Goal: Task Accomplishment & Management: Complete application form

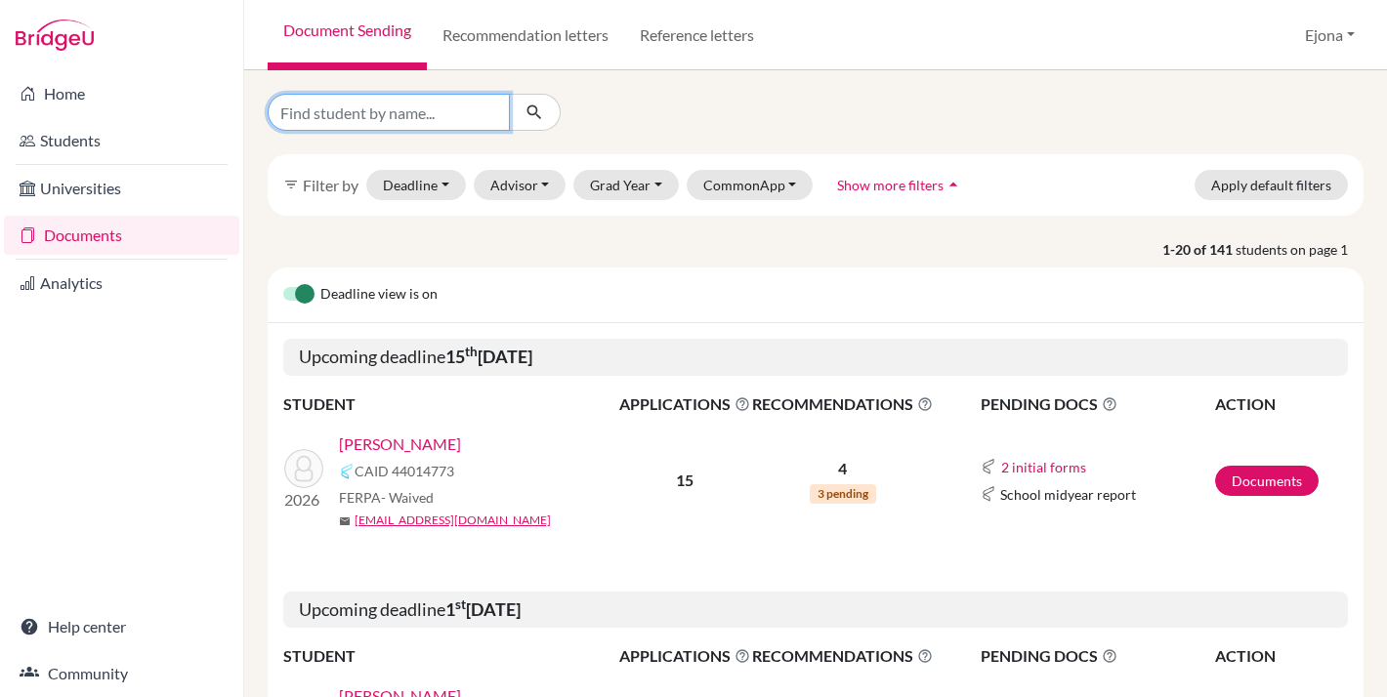
click at [467, 116] on input "Find student by name..." at bounding box center [389, 112] width 242 height 37
type input "[PERSON_NAME]"
click button "submit" at bounding box center [535, 112] width 52 height 37
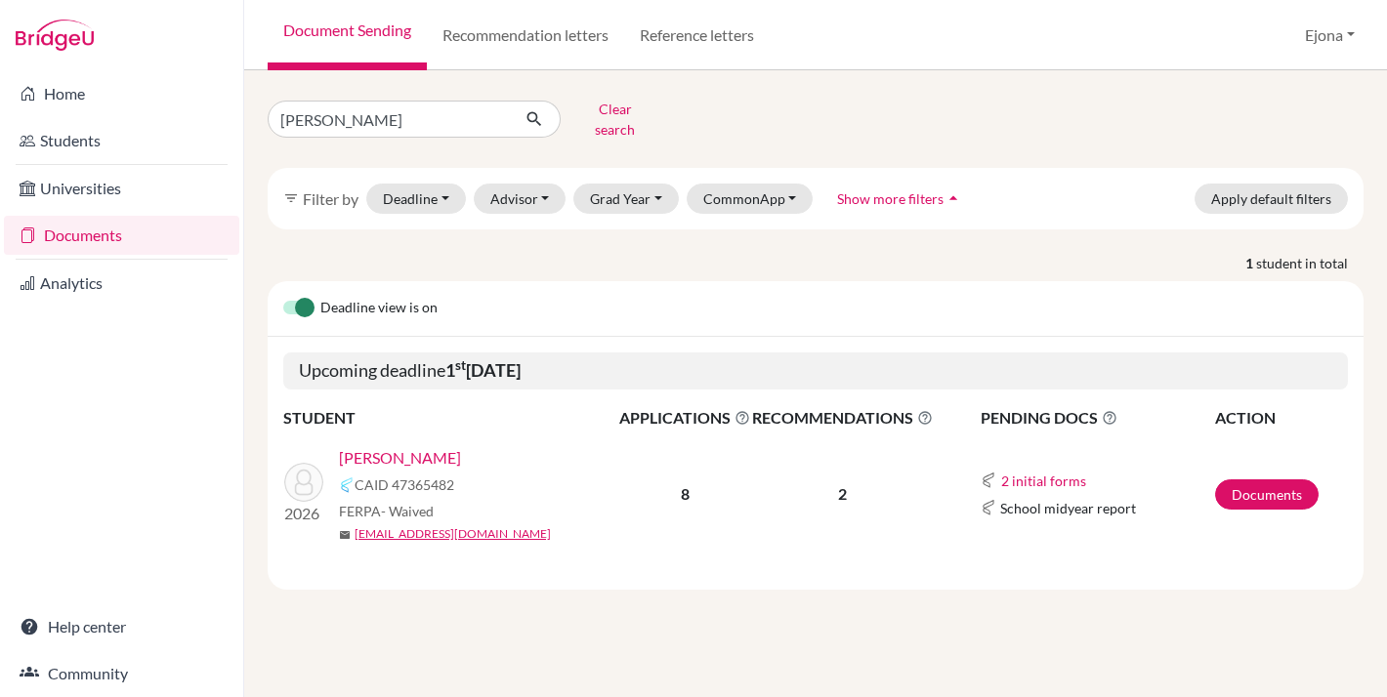
click at [402, 446] on link "[PERSON_NAME]" at bounding box center [400, 457] width 122 height 23
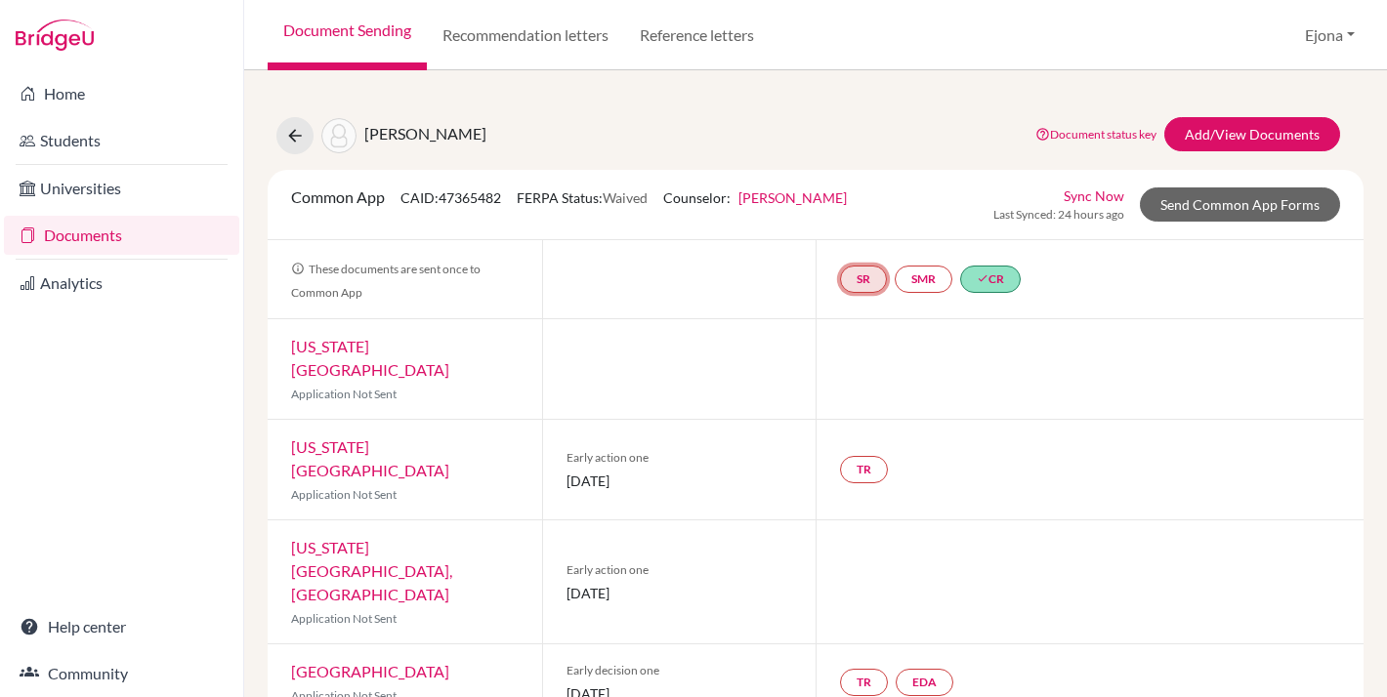
click at [872, 279] on link "SR" at bounding box center [863, 279] width 47 height 27
click at [1033, 146] on div "Document status key TR Requirement. Document not uploaded yet. TR Document uplo…" at bounding box center [1184, 135] width 342 height 37
click at [1237, 132] on link "Add/View Documents" at bounding box center [1252, 134] width 176 height 34
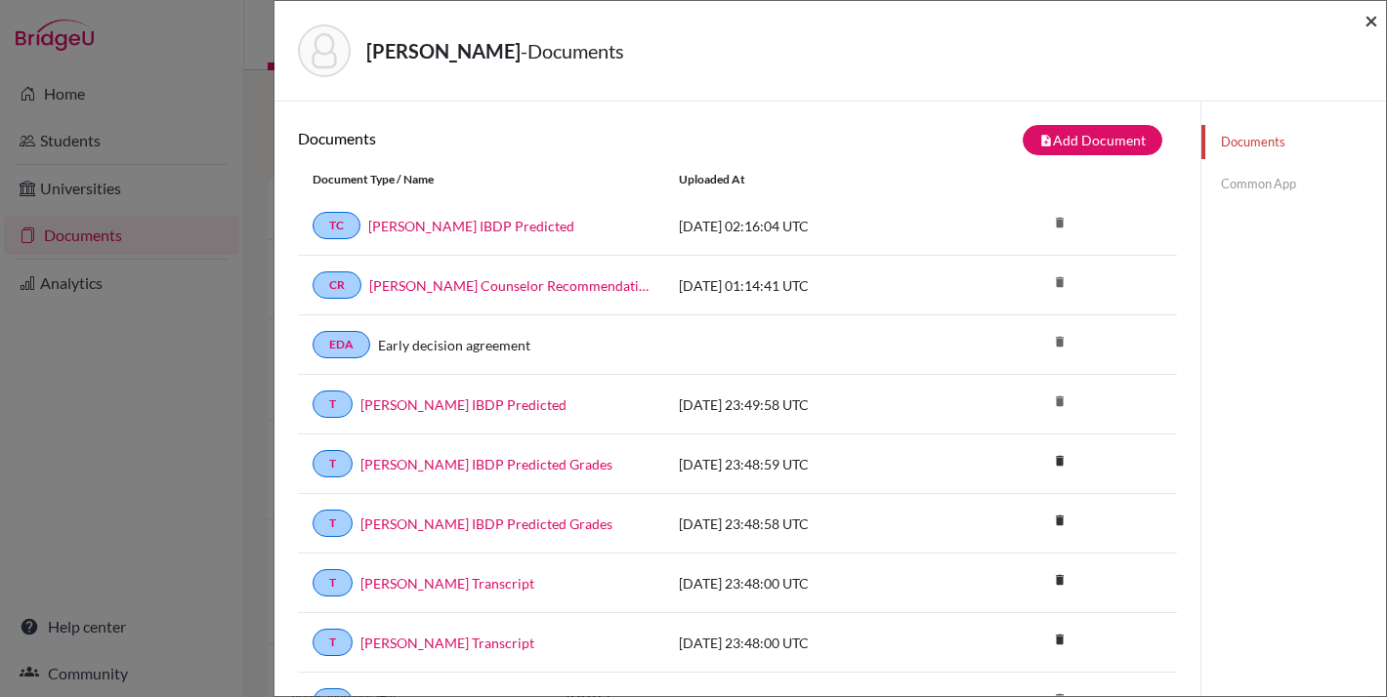
click at [1368, 19] on span "×" at bounding box center [1371, 20] width 14 height 28
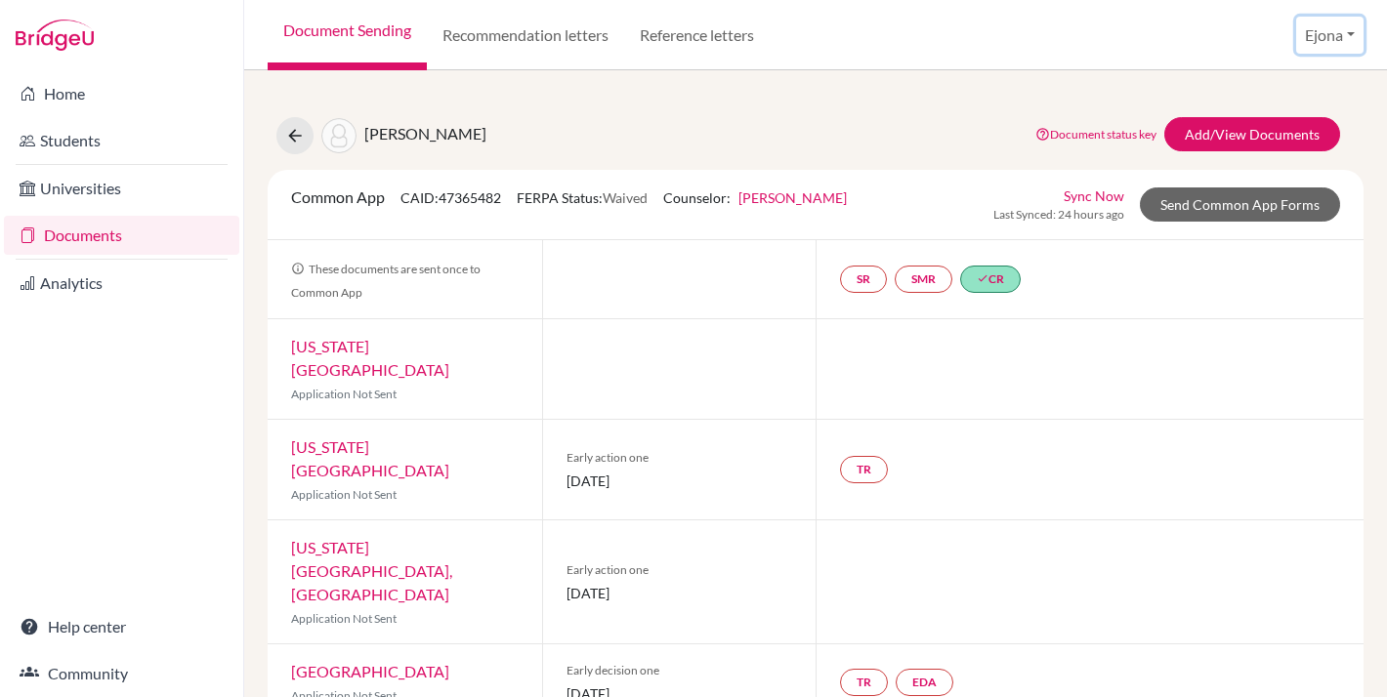
click at [1343, 26] on button "Ejona" at bounding box center [1329, 35] width 67 height 37
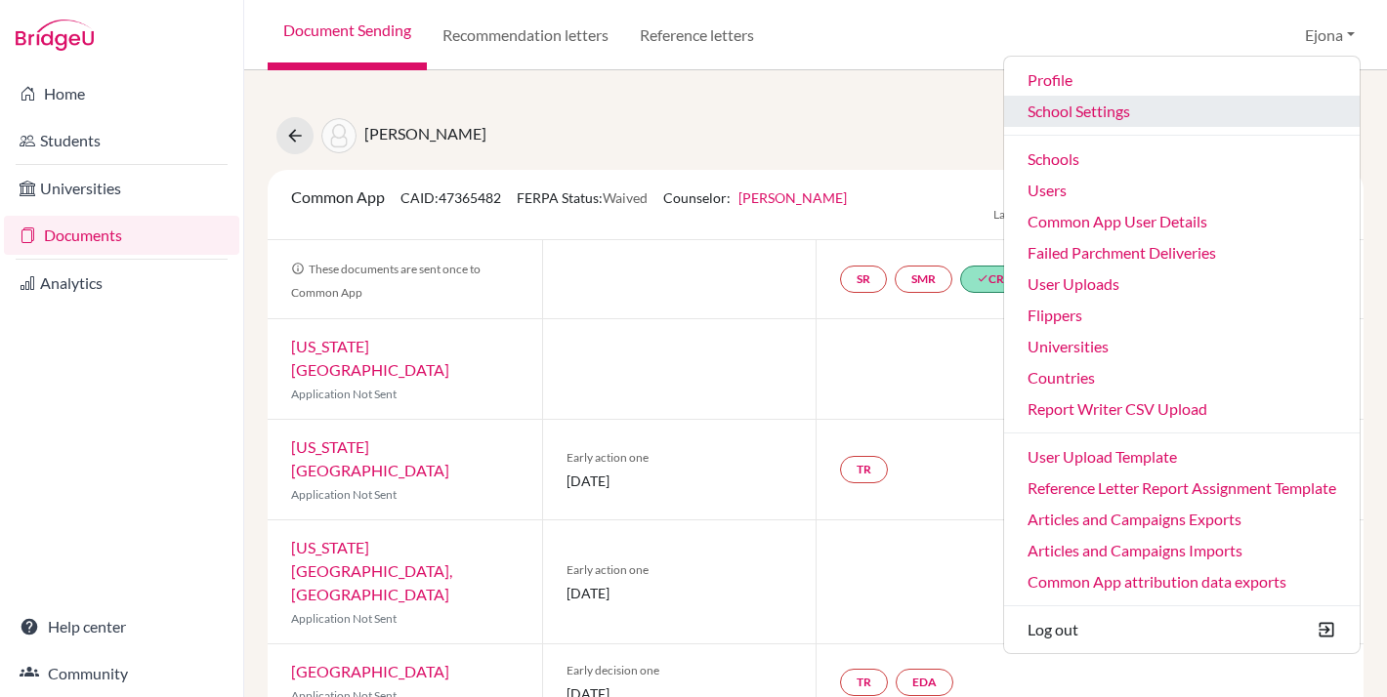
click at [1105, 104] on link "School Settings" at bounding box center [1181, 111] width 355 height 31
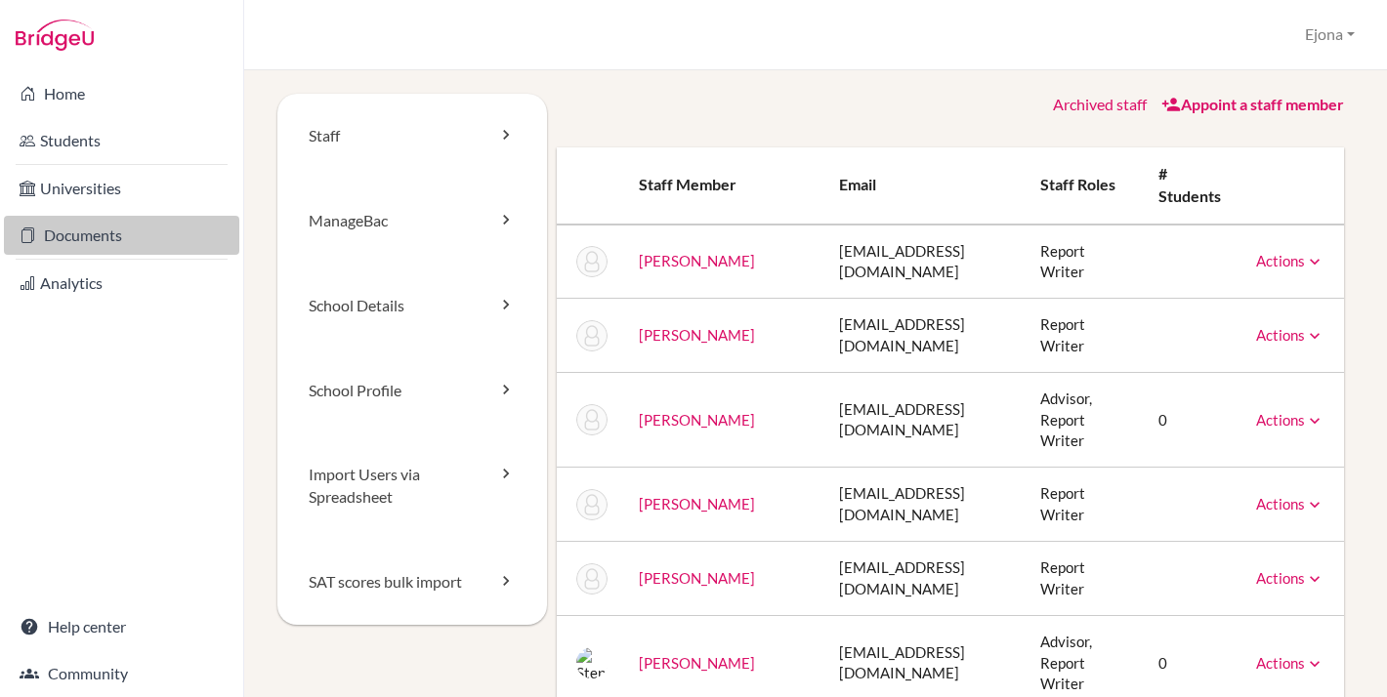
click at [104, 226] on link "Documents" at bounding box center [121, 235] width 235 height 39
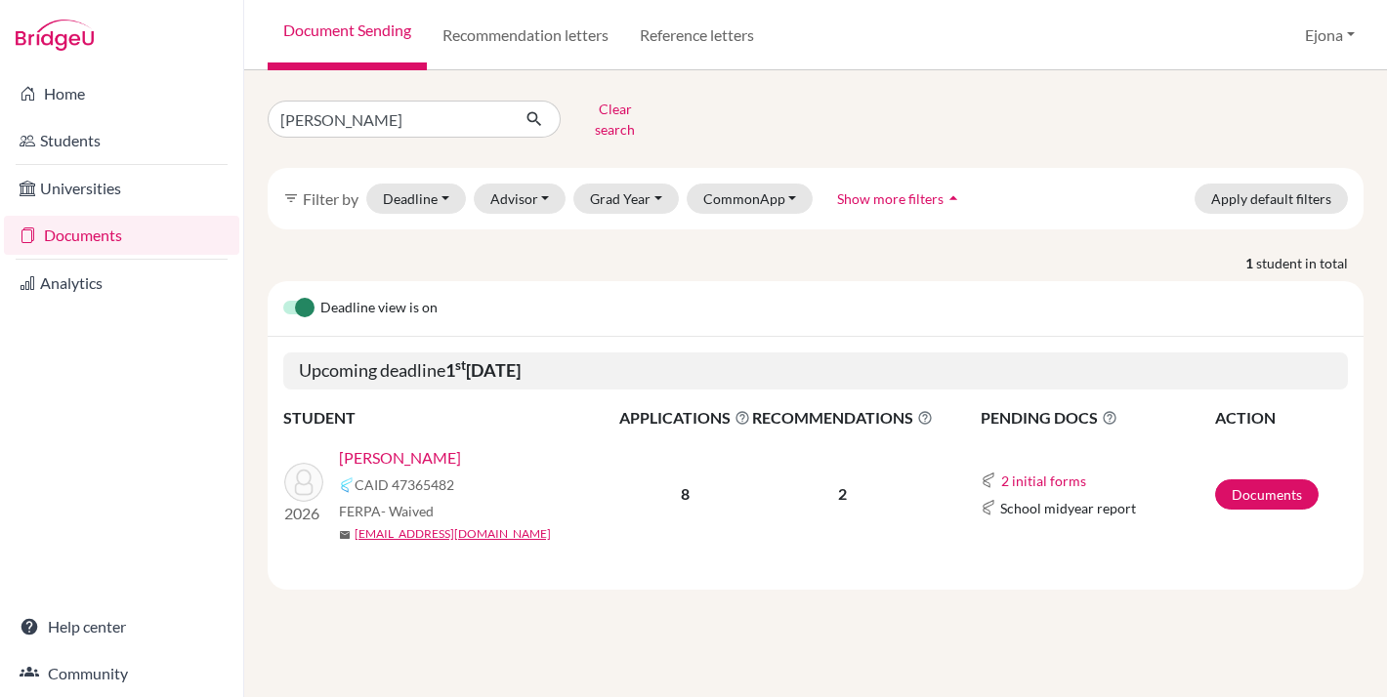
click at [378, 446] on link "[PERSON_NAME]" at bounding box center [400, 457] width 122 height 23
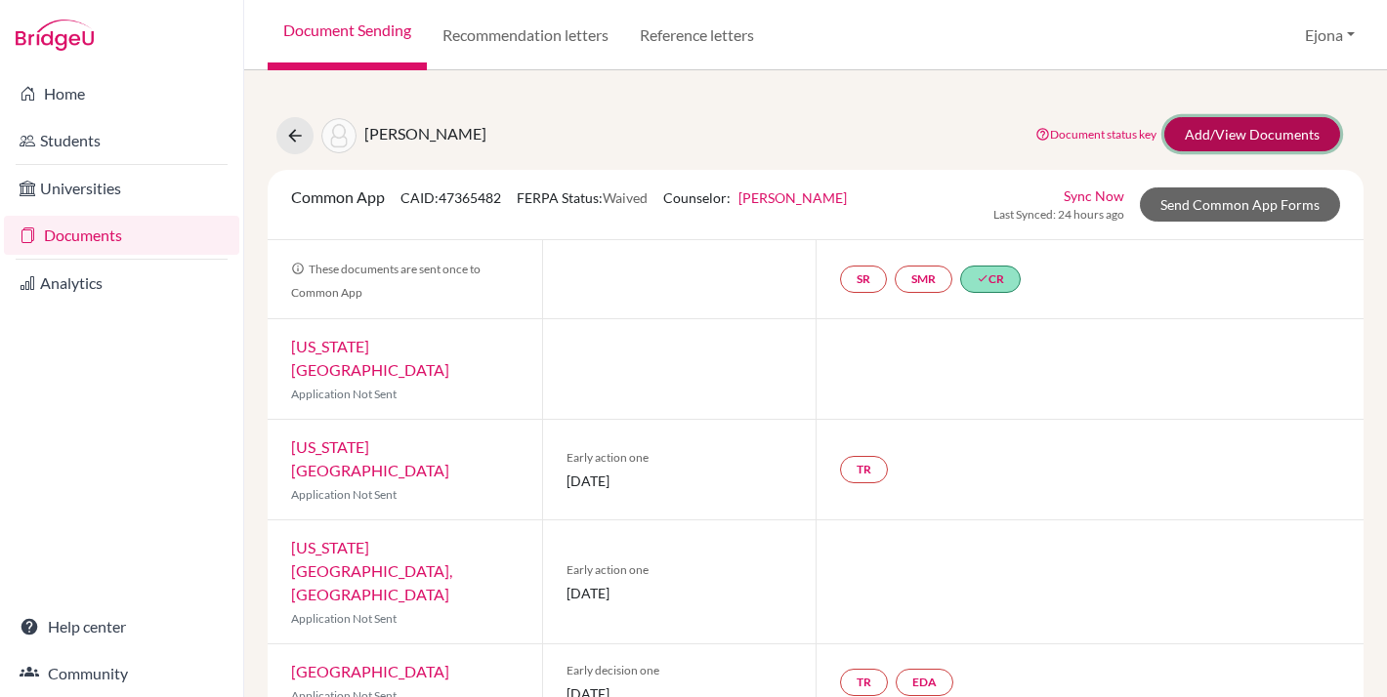
click at [1263, 122] on link "Add/View Documents" at bounding box center [1252, 134] width 176 height 34
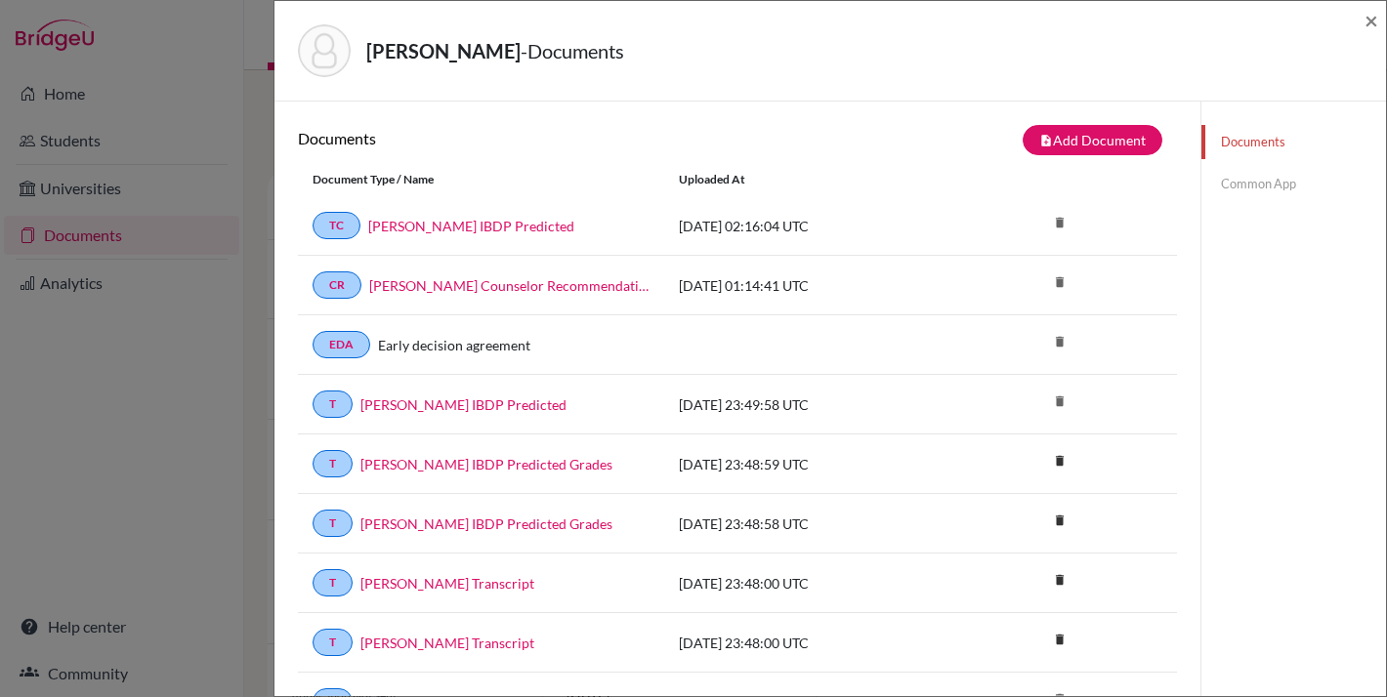
click at [1258, 193] on link "Common App" at bounding box center [1293, 184] width 185 height 34
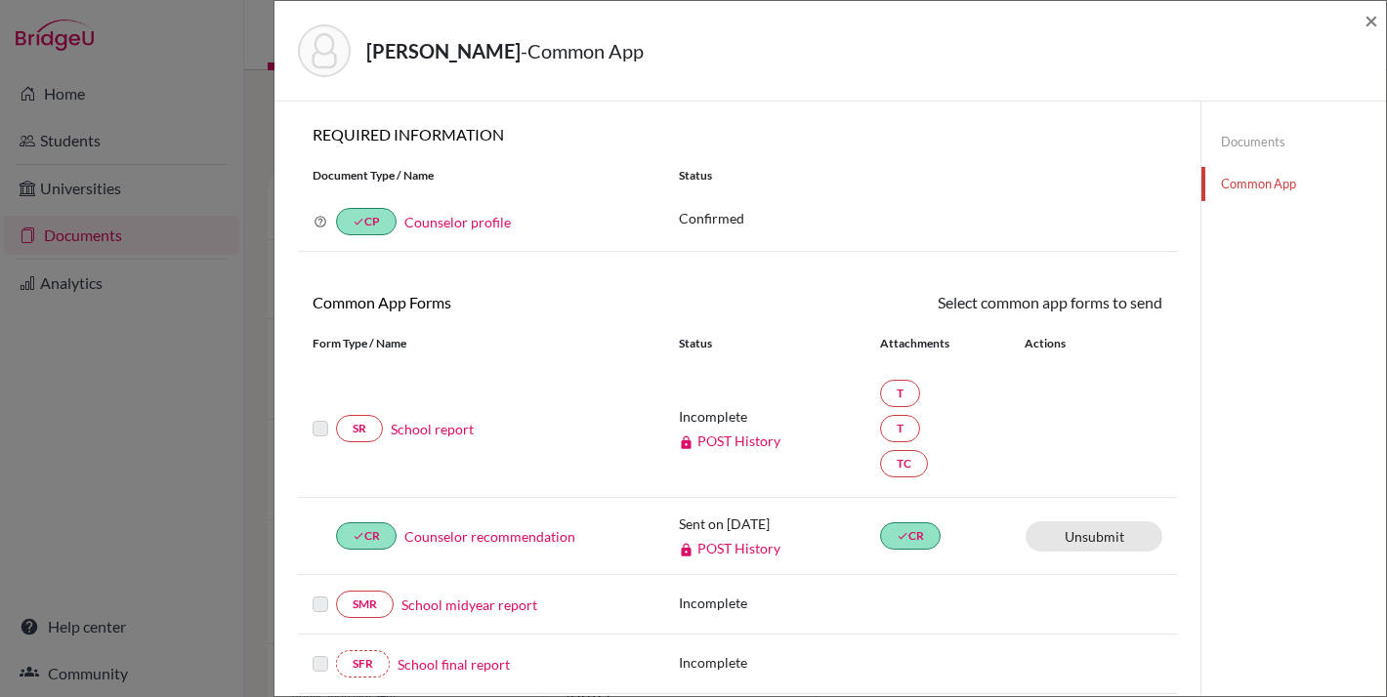
click at [462, 425] on link "School report" at bounding box center [432, 429] width 83 height 21
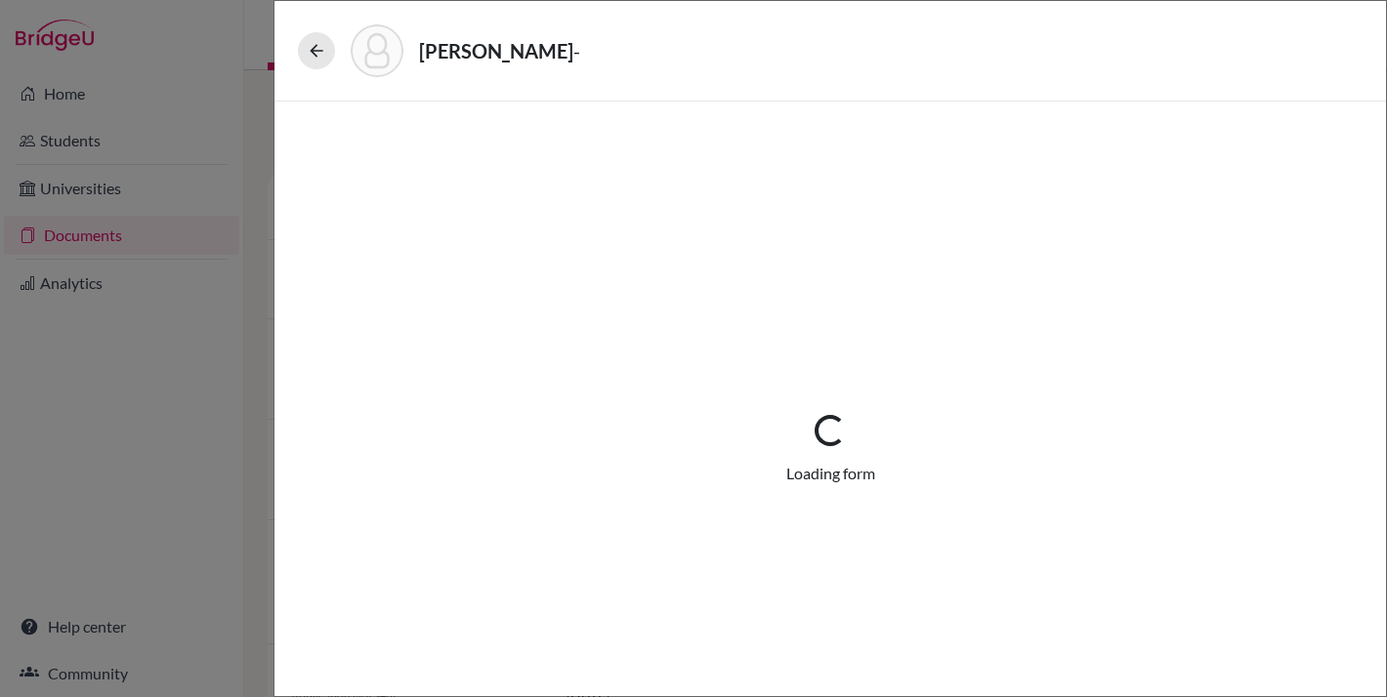
select select "2"
select select "688708"
select select "1"
select select "688738"
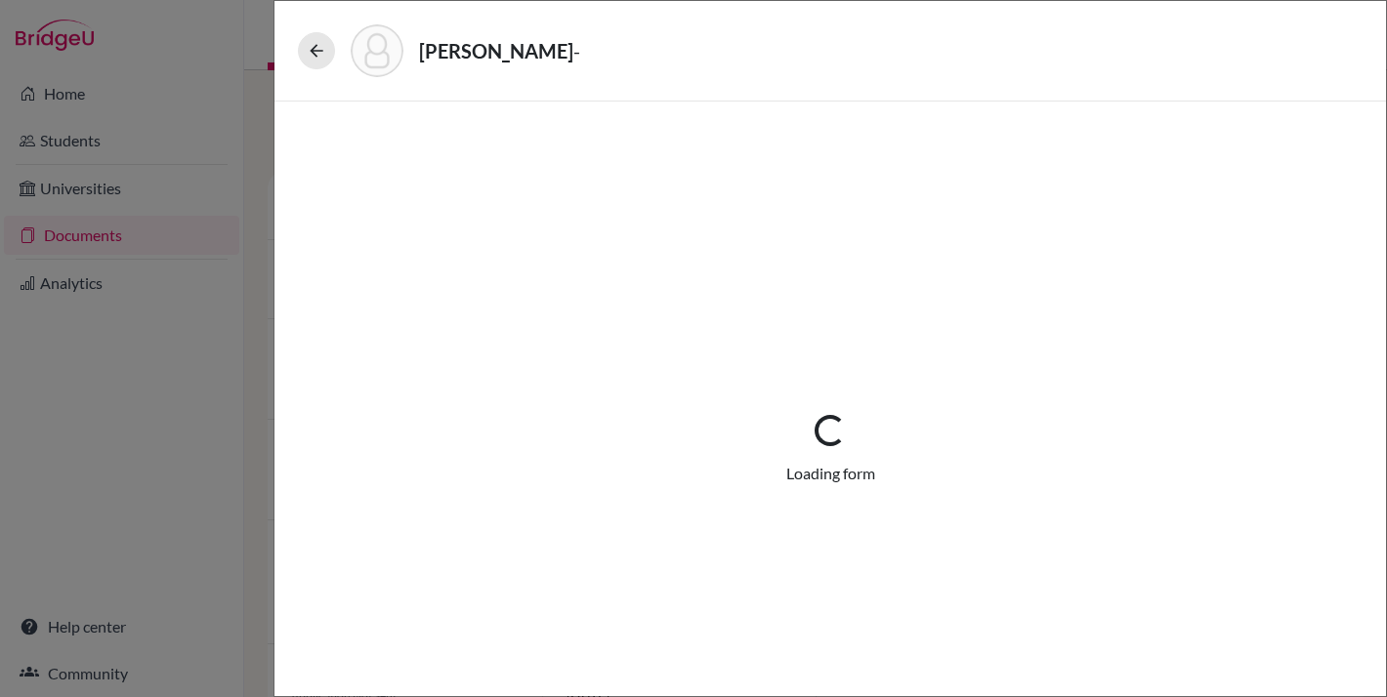
select select "688713"
select select "0"
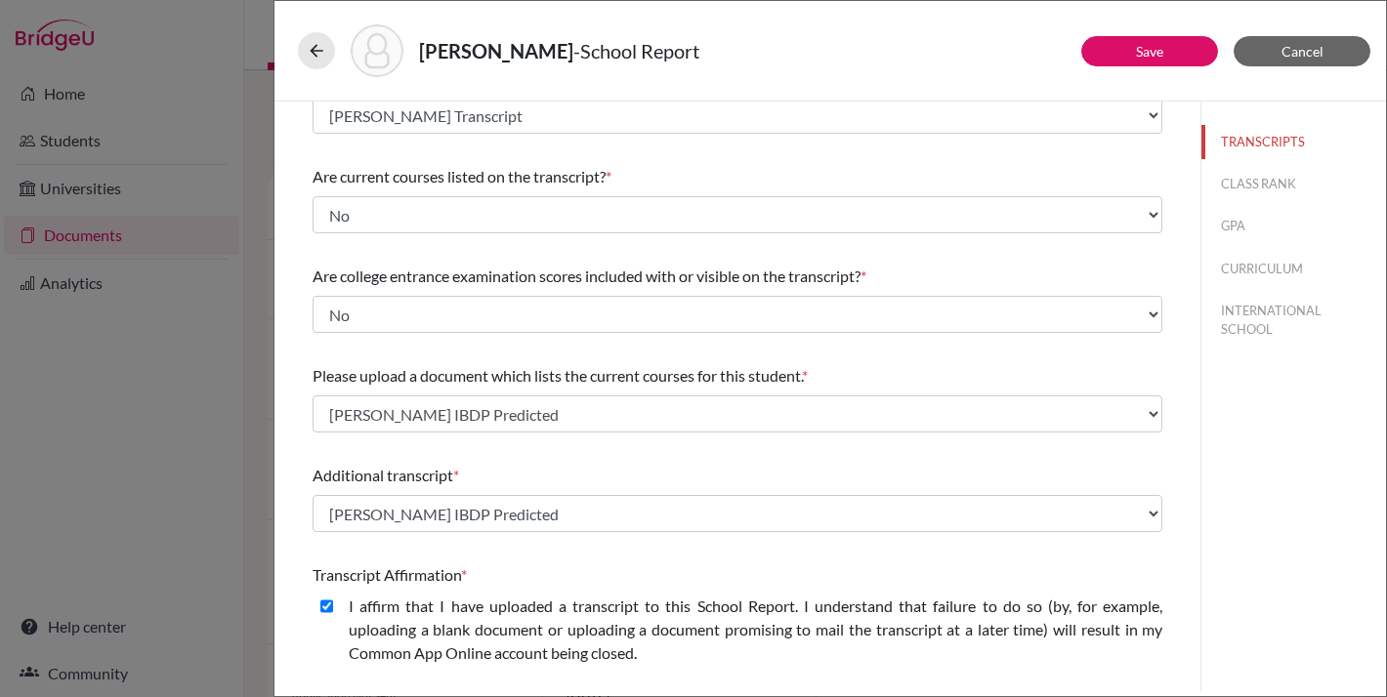
scroll to position [79, 0]
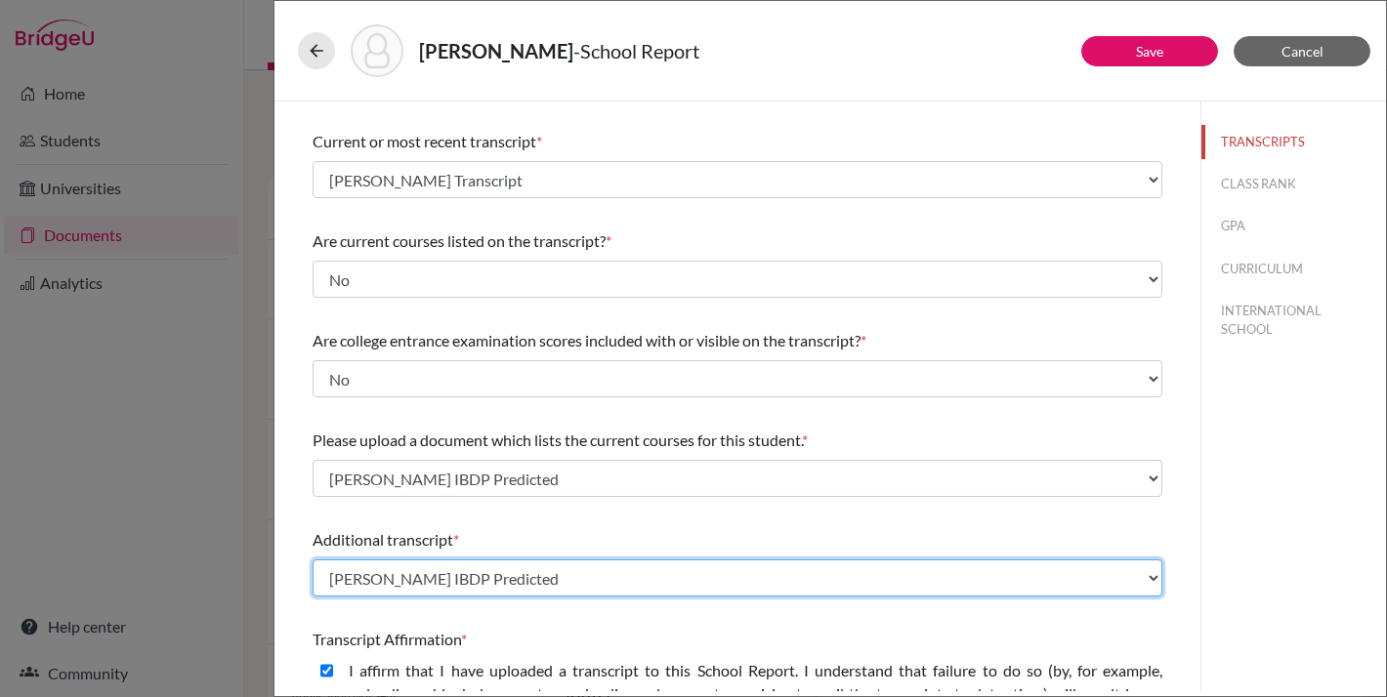
click at [765, 588] on select "Select existing document or upload a new one [PERSON_NAME] Transcript [PERSON_N…" at bounding box center [738, 578] width 850 height 37
select select "Upload New File"
click at [313, 560] on select "Select existing document or upload a new one [PERSON_NAME] Transcript [PERSON_N…" at bounding box center [738, 578] width 850 height 37
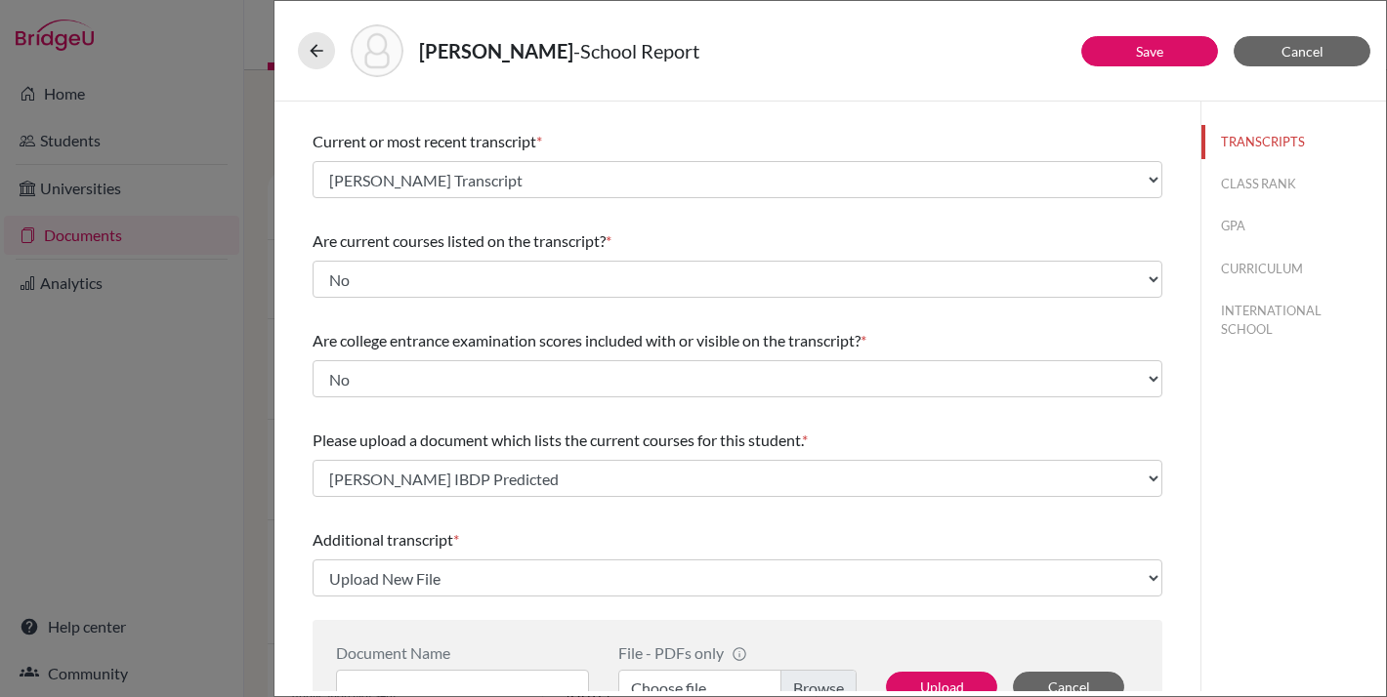
click at [696, 516] on div "Please indicate number of official transcripts you can provide for the applican…" at bounding box center [738, 605] width 850 height 1167
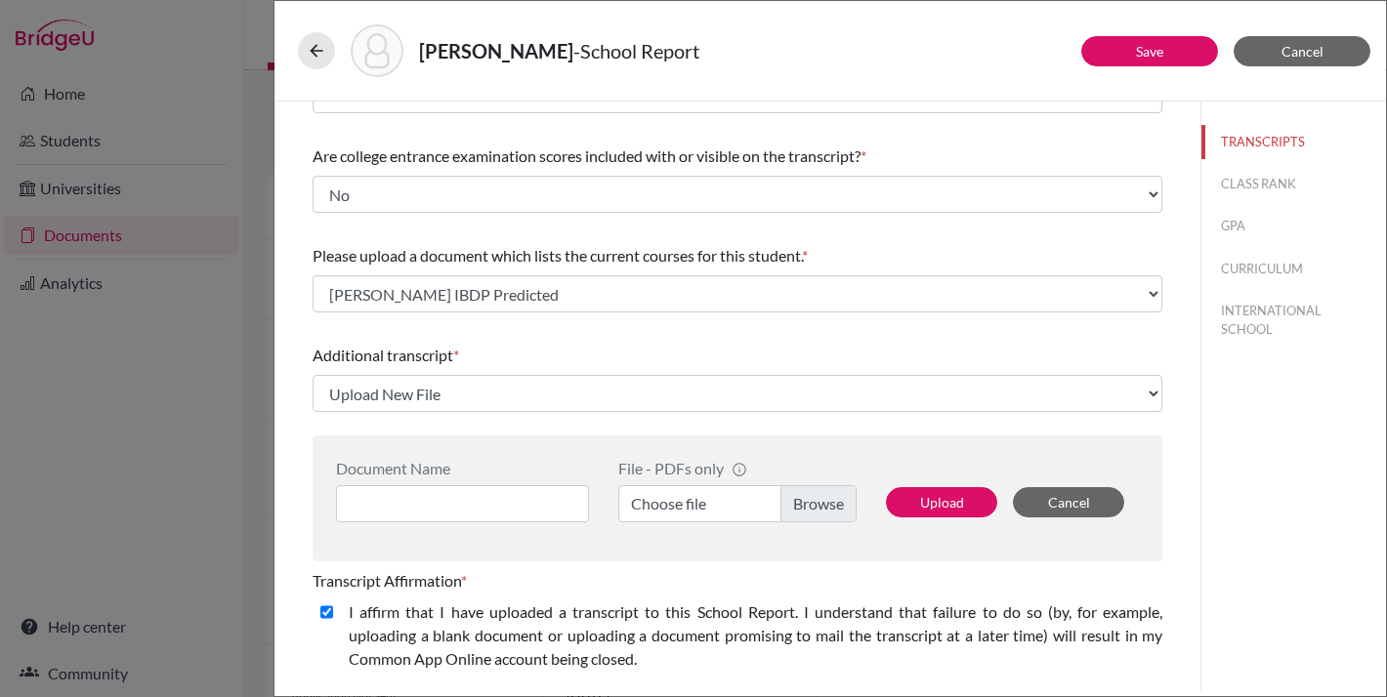
scroll to position [300, 0]
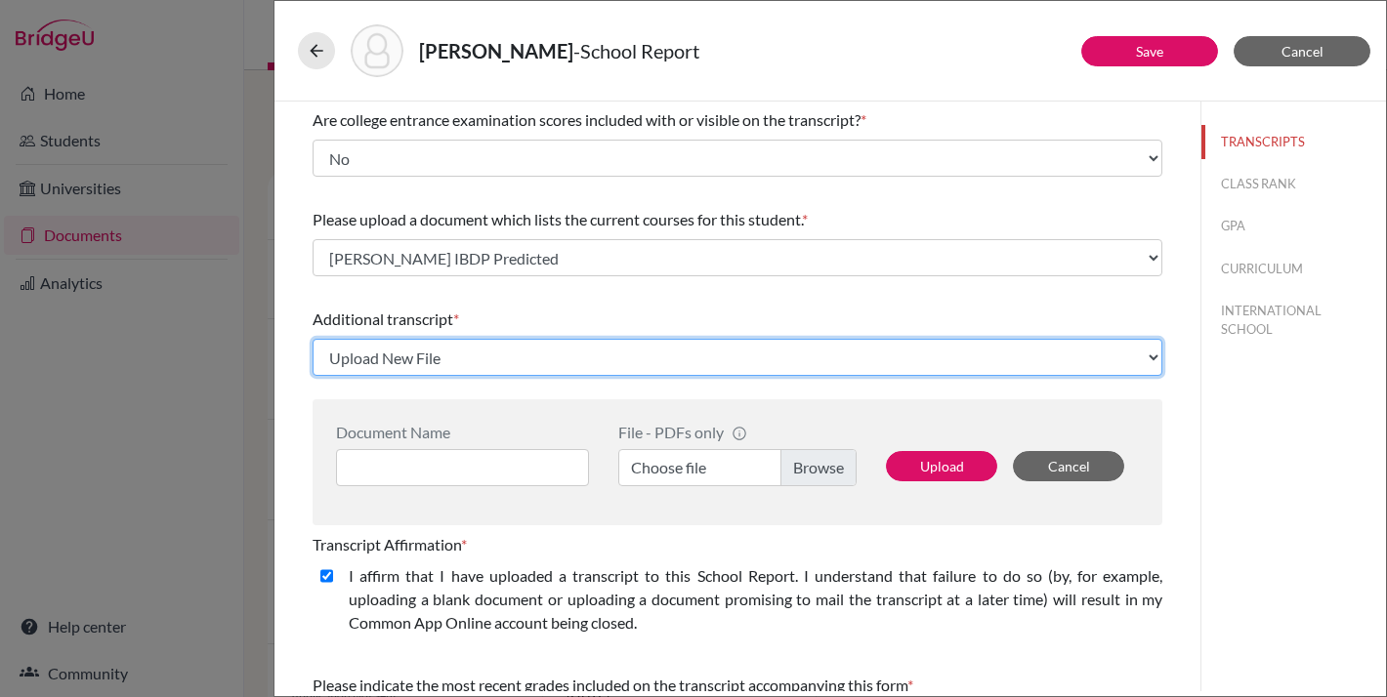
click at [768, 347] on select "Select existing document or upload a new one [PERSON_NAME] Transcript [PERSON_N…" at bounding box center [738, 357] width 850 height 37
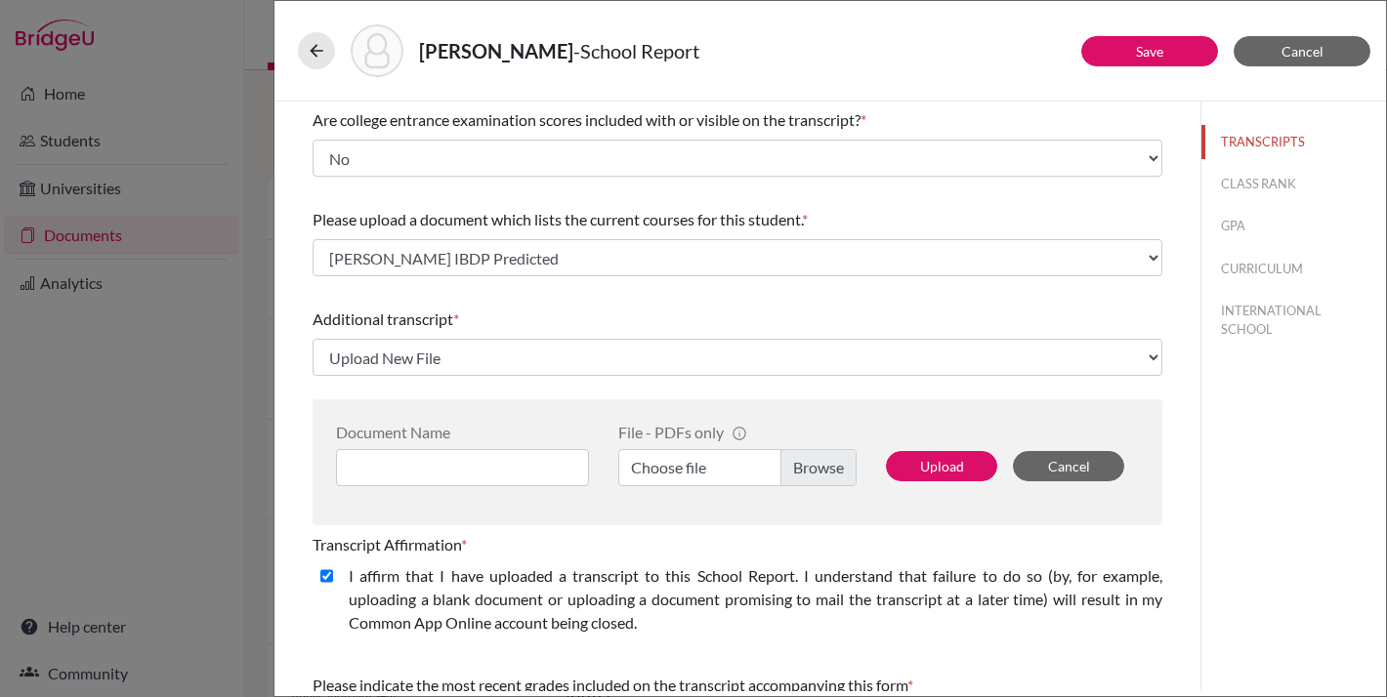
click at [802, 294] on div "Please indicate number of official transcripts you can provide for the applican…" at bounding box center [738, 385] width 850 height 1167
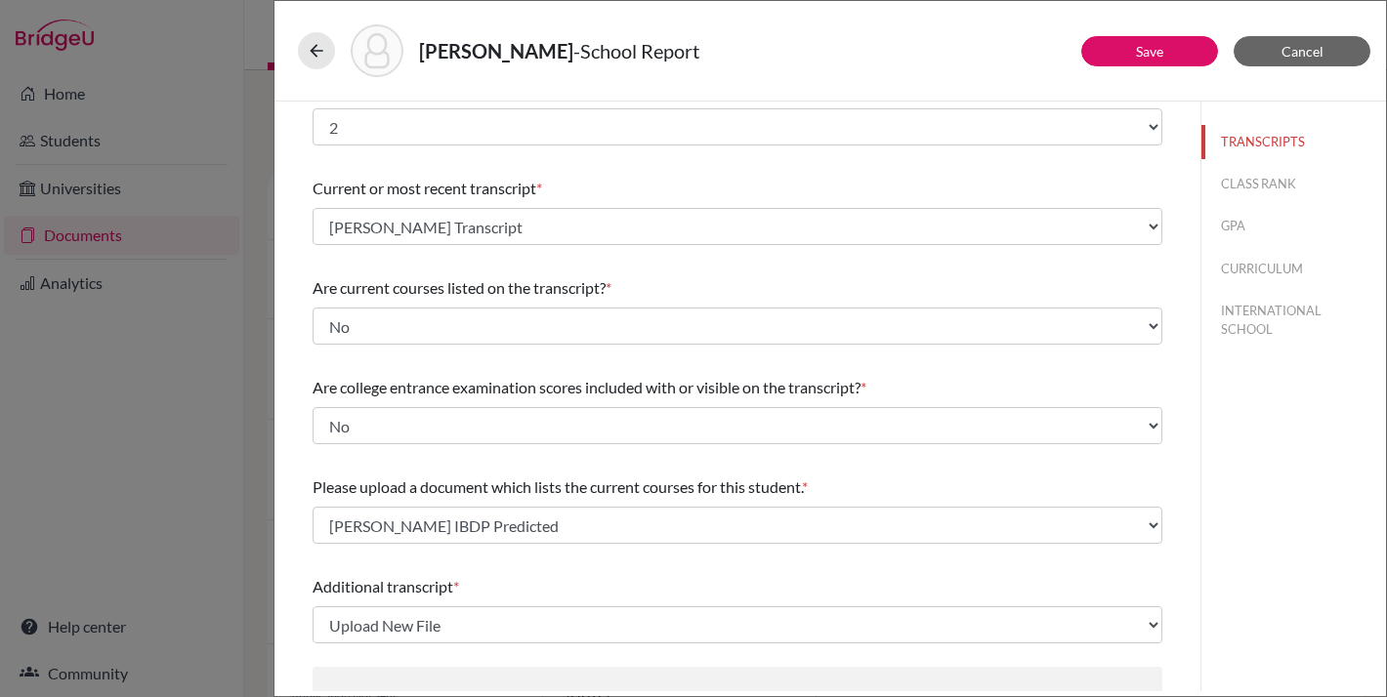
scroll to position [0, 0]
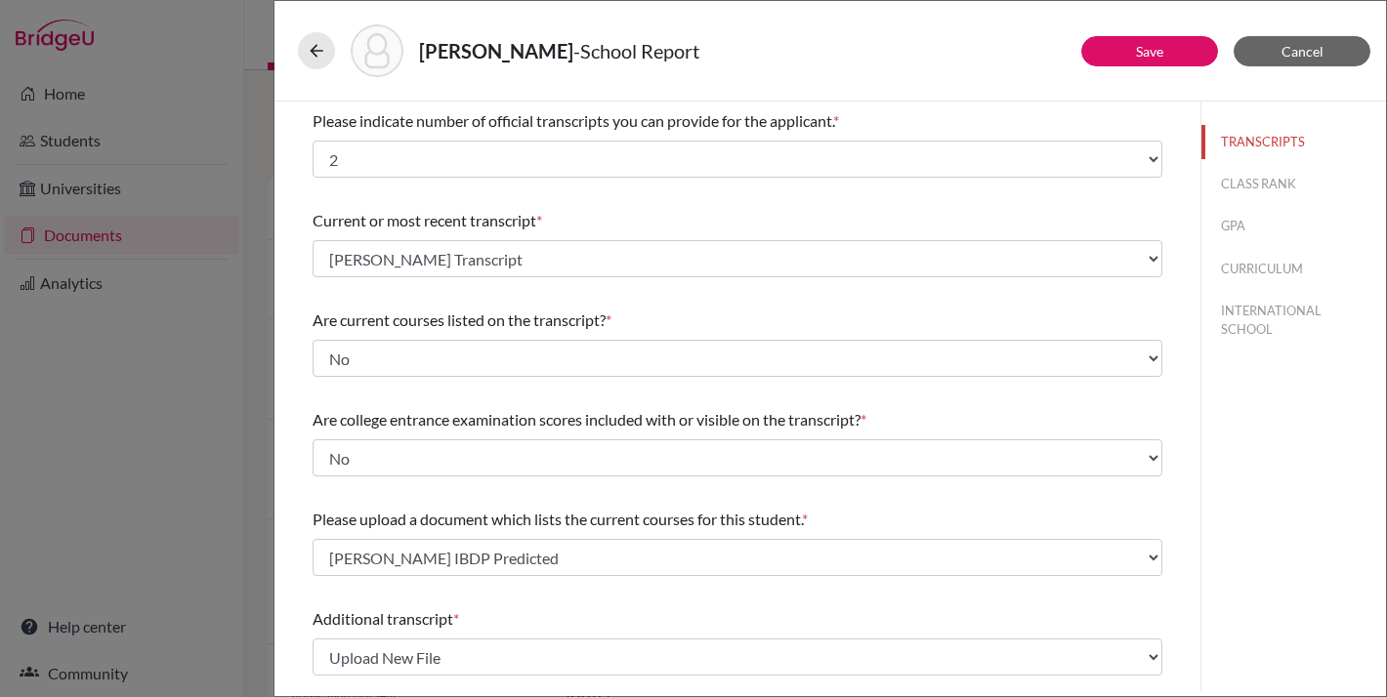
click at [885, 66] on div "[PERSON_NAME] - School Report" at bounding box center [830, 50] width 1065 height 53
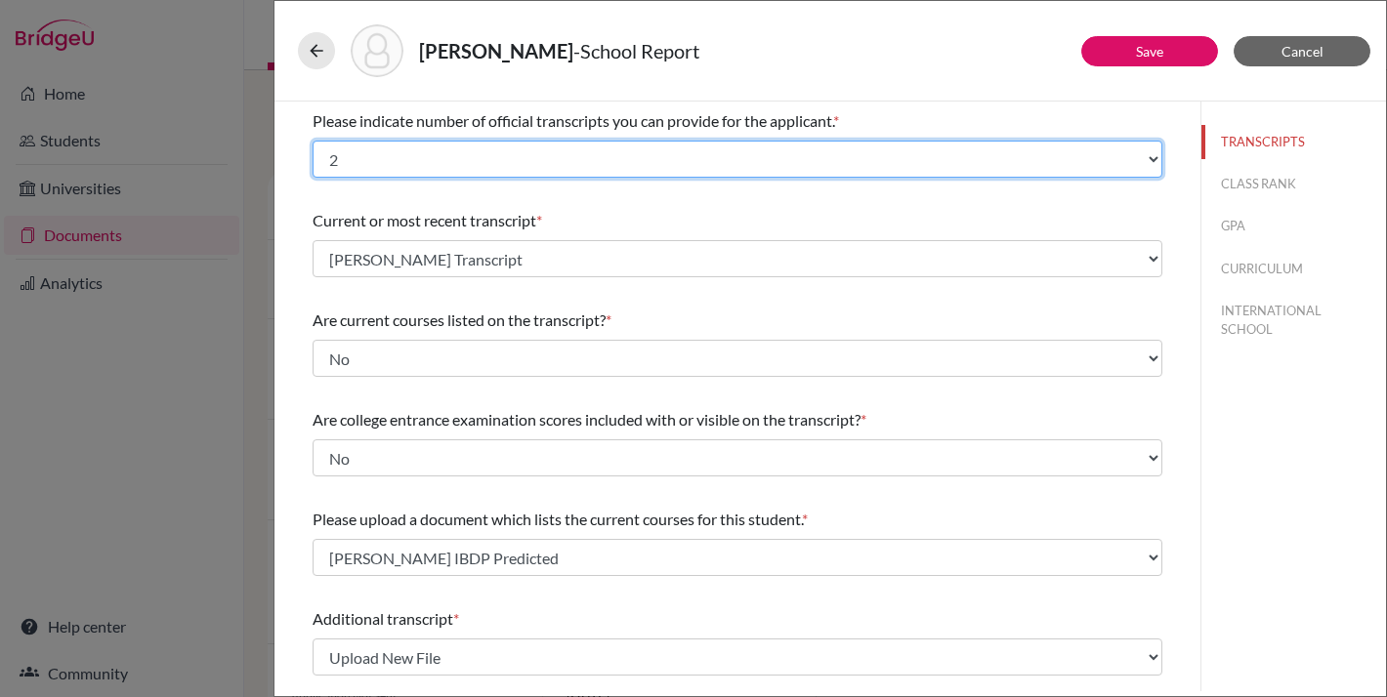
click at [970, 152] on select "Select... 1 2 3 4" at bounding box center [738, 159] width 850 height 37
select select "1"
click at [313, 141] on select "Select... 1 2 3 4" at bounding box center [738, 159] width 850 height 37
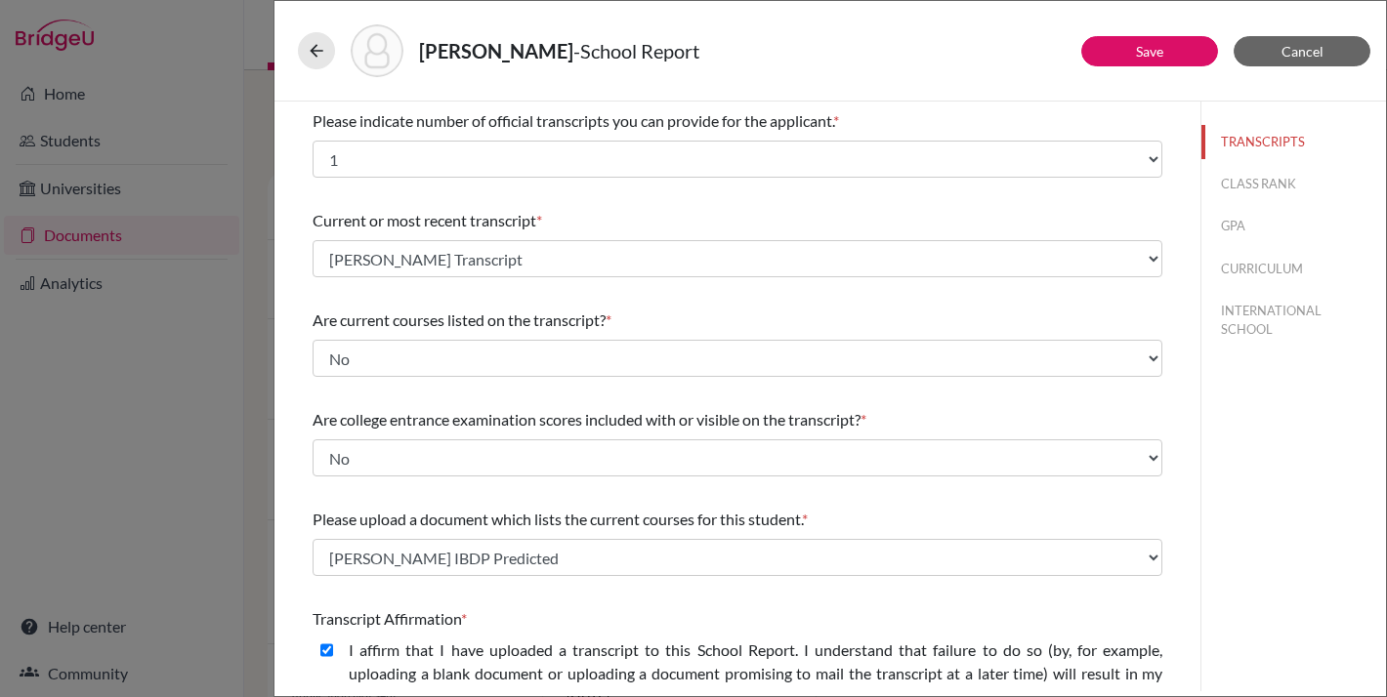
click at [991, 57] on div "[PERSON_NAME] - School Report" at bounding box center [830, 50] width 1065 height 53
click at [1131, 58] on button "Save" at bounding box center [1149, 51] width 137 height 30
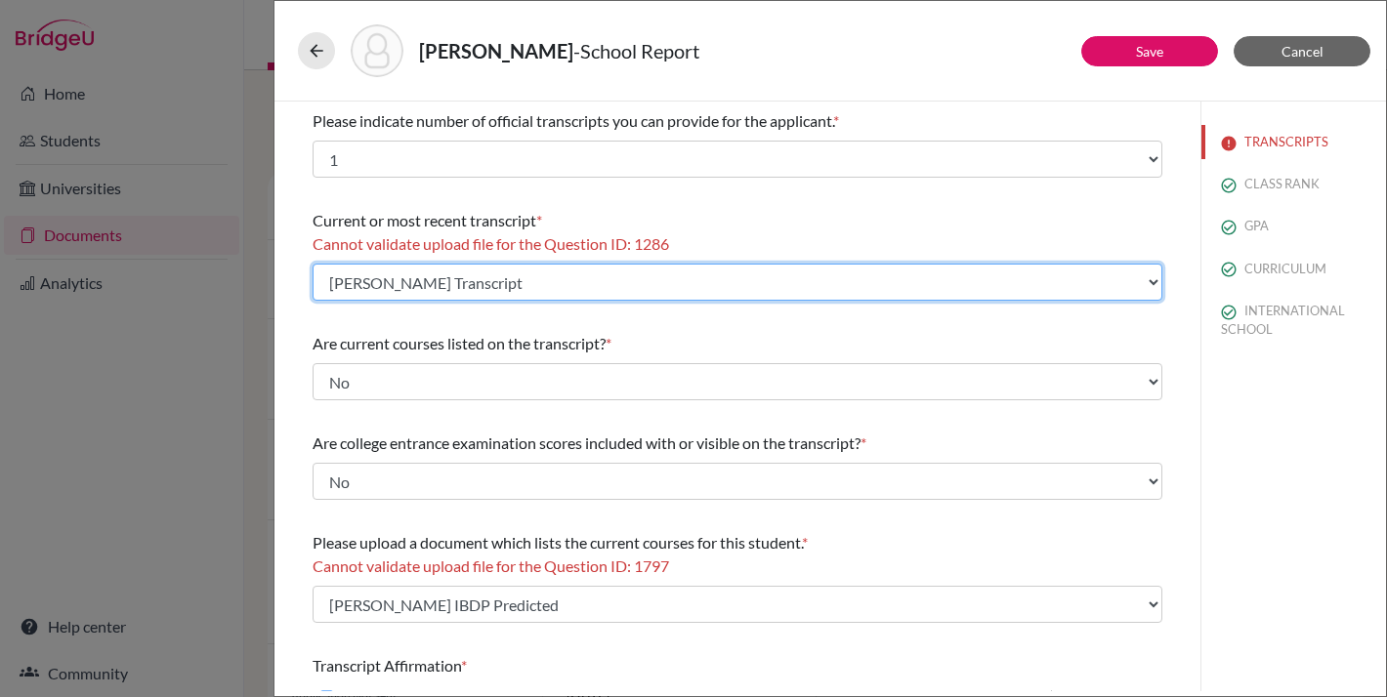
click at [382, 273] on select "Select existing document or upload a new one [PERSON_NAME] Transcript [PERSON_N…" at bounding box center [738, 282] width 850 height 37
click at [313, 264] on select "Select existing document or upload a new one [PERSON_NAME] Transcript [PERSON_N…" at bounding box center [738, 282] width 850 height 37
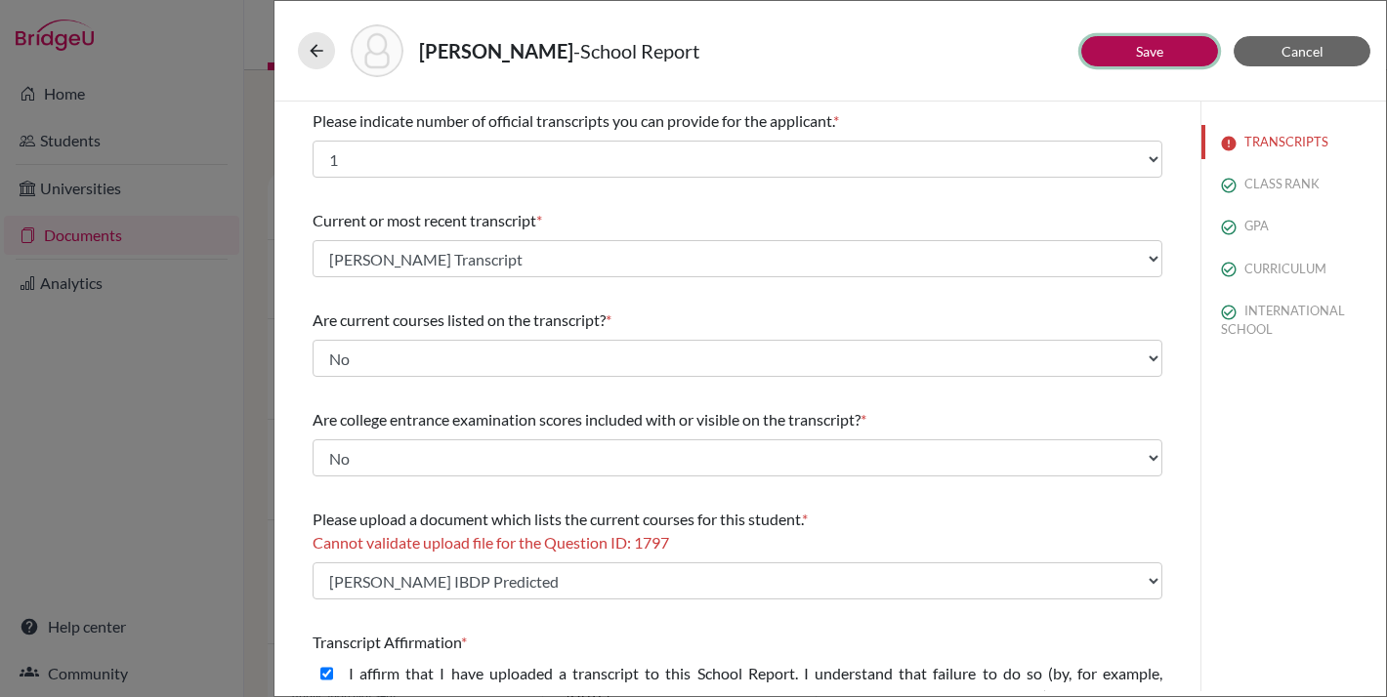
click at [1160, 39] on button "Save" at bounding box center [1149, 51] width 137 height 30
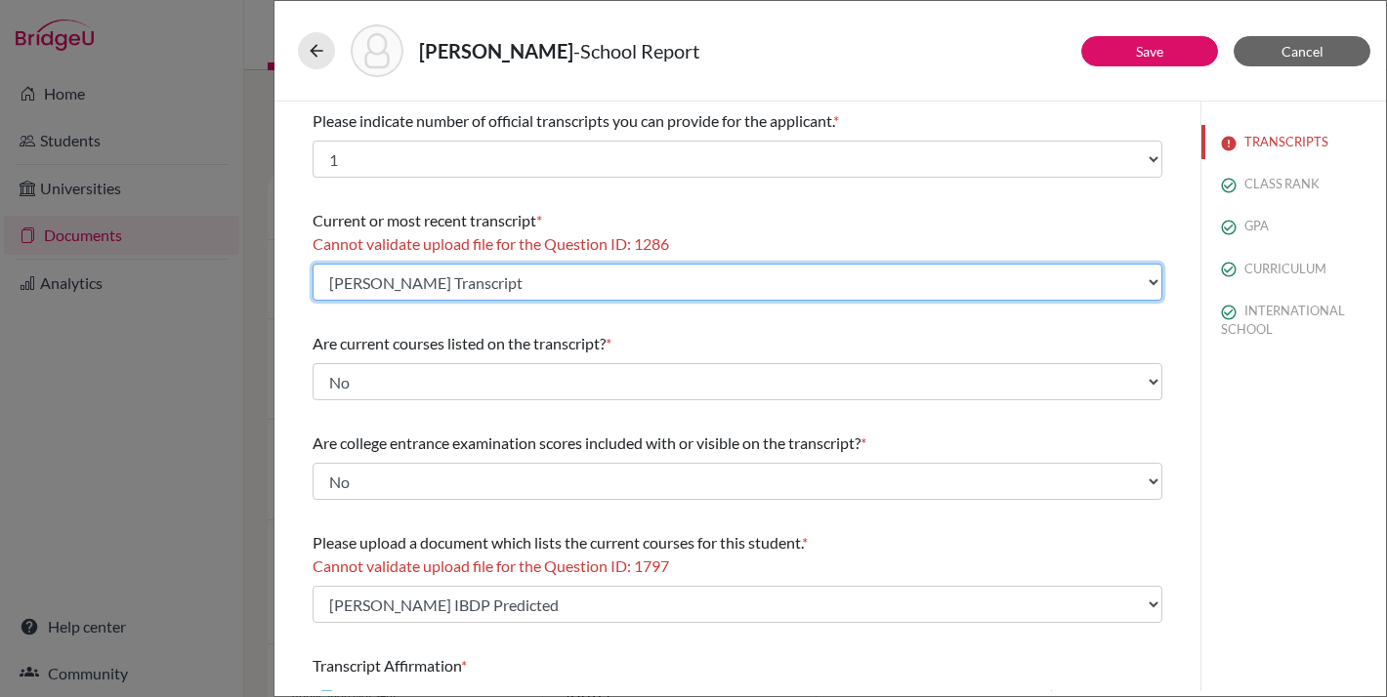
click at [761, 269] on select "Select existing document or upload a new one [PERSON_NAME] Transcript [PERSON_N…" at bounding box center [738, 282] width 850 height 37
select select "688710"
click at [313, 264] on select "Select existing document or upload a new one [PERSON_NAME] Transcript [PERSON_N…" at bounding box center [738, 282] width 850 height 37
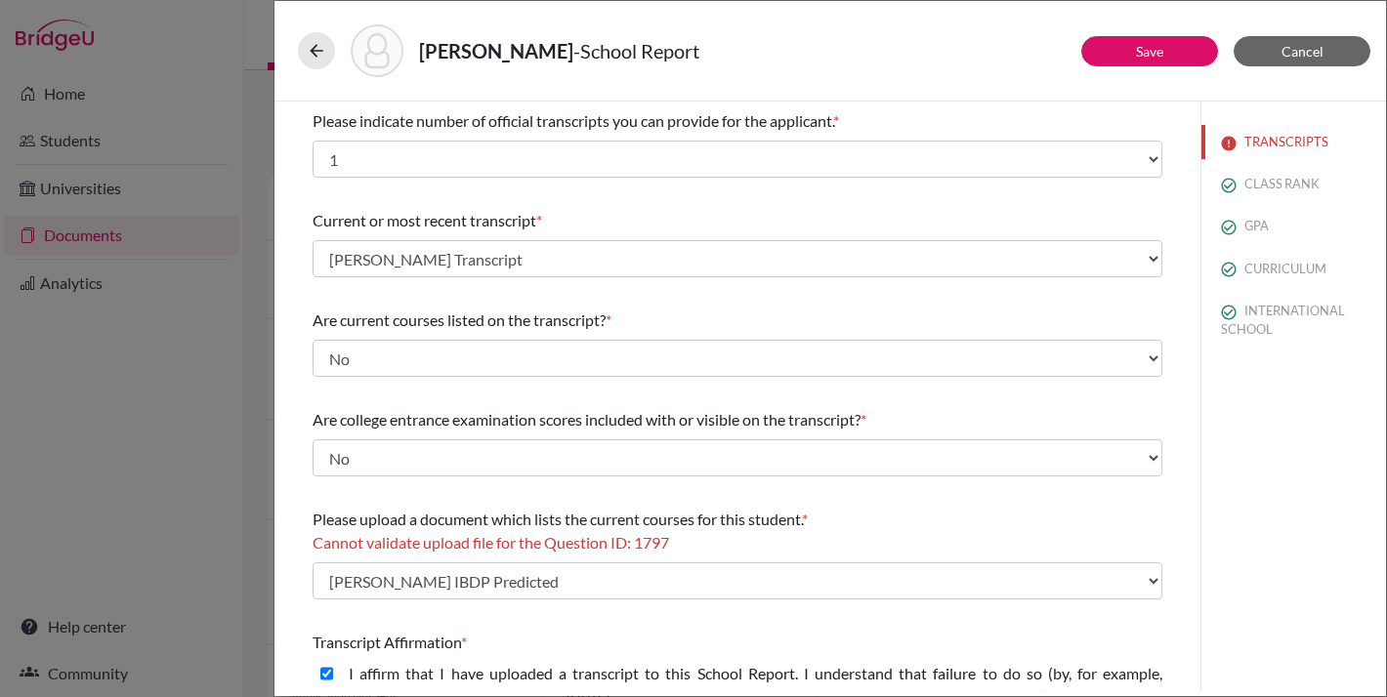
click at [935, 40] on div "[PERSON_NAME] - School Report" at bounding box center [830, 50] width 1065 height 53
click at [1152, 45] on link "Save" at bounding box center [1149, 51] width 27 height 17
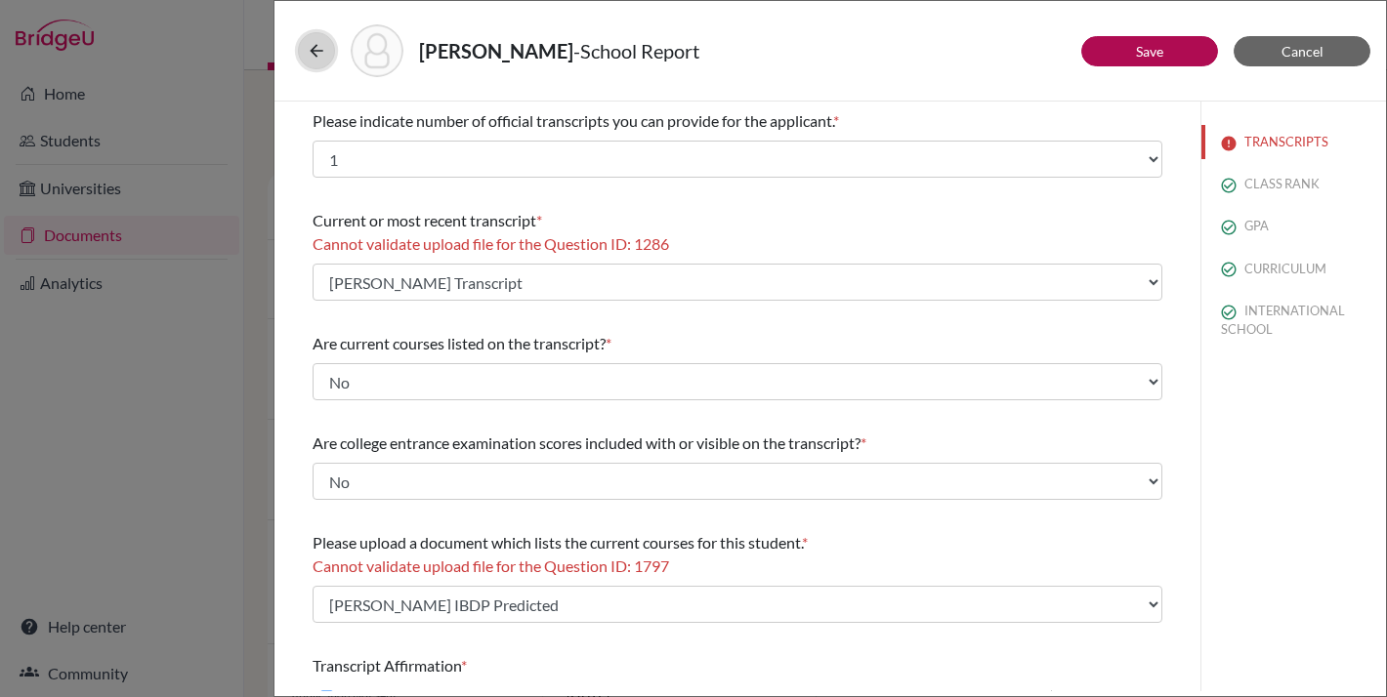
click at [308, 46] on icon at bounding box center [317, 51] width 20 height 20
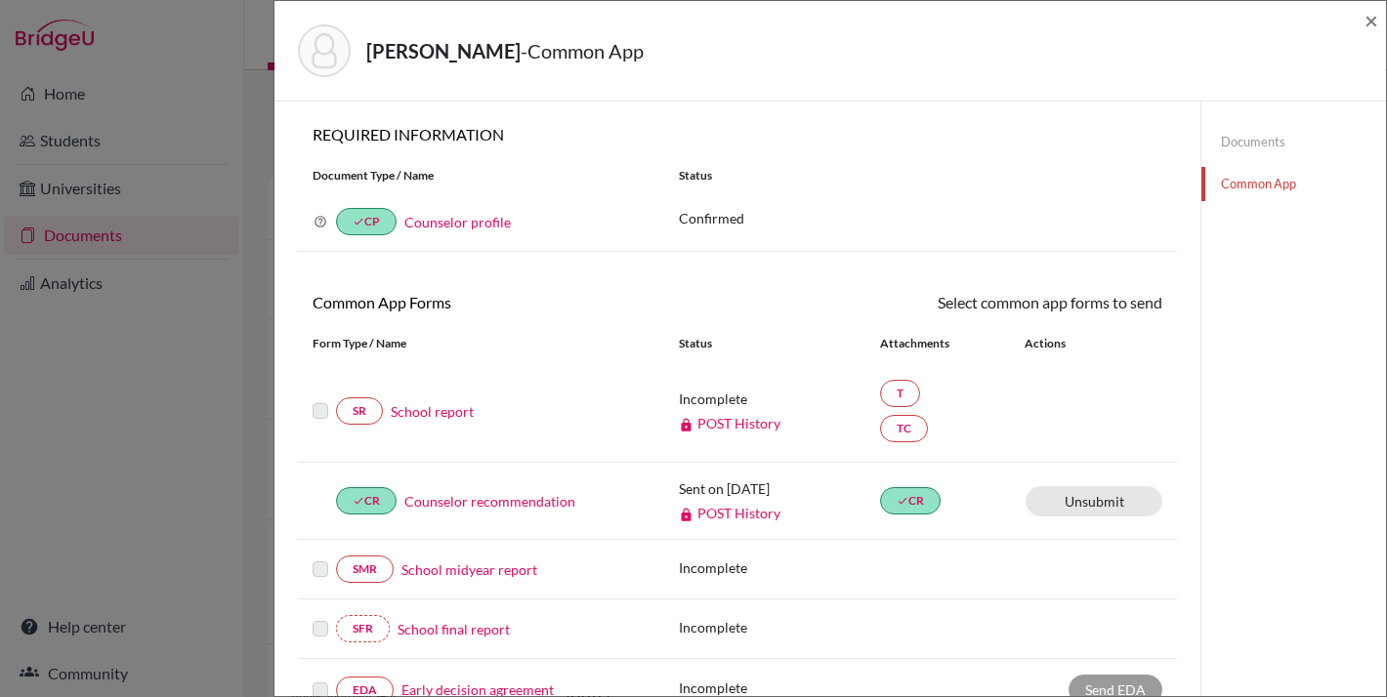
click at [1256, 132] on link "Documents" at bounding box center [1293, 142] width 185 height 34
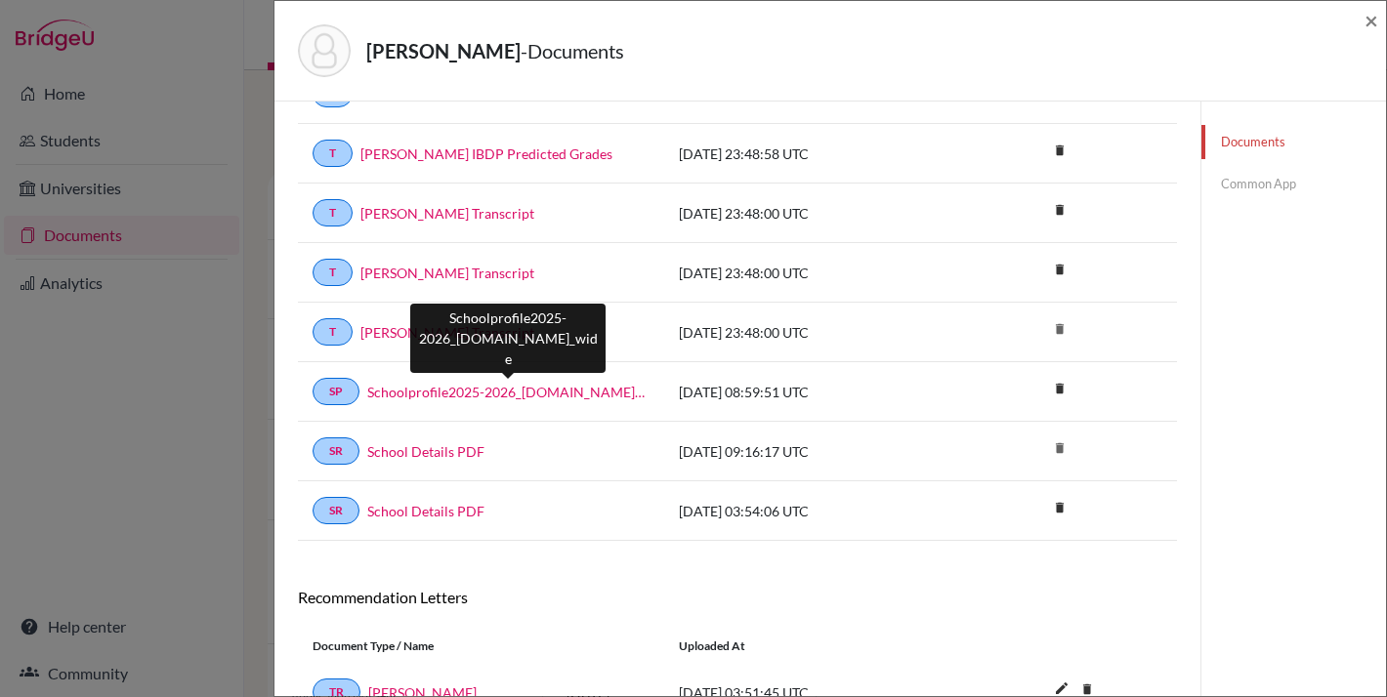
scroll to position [372, 0]
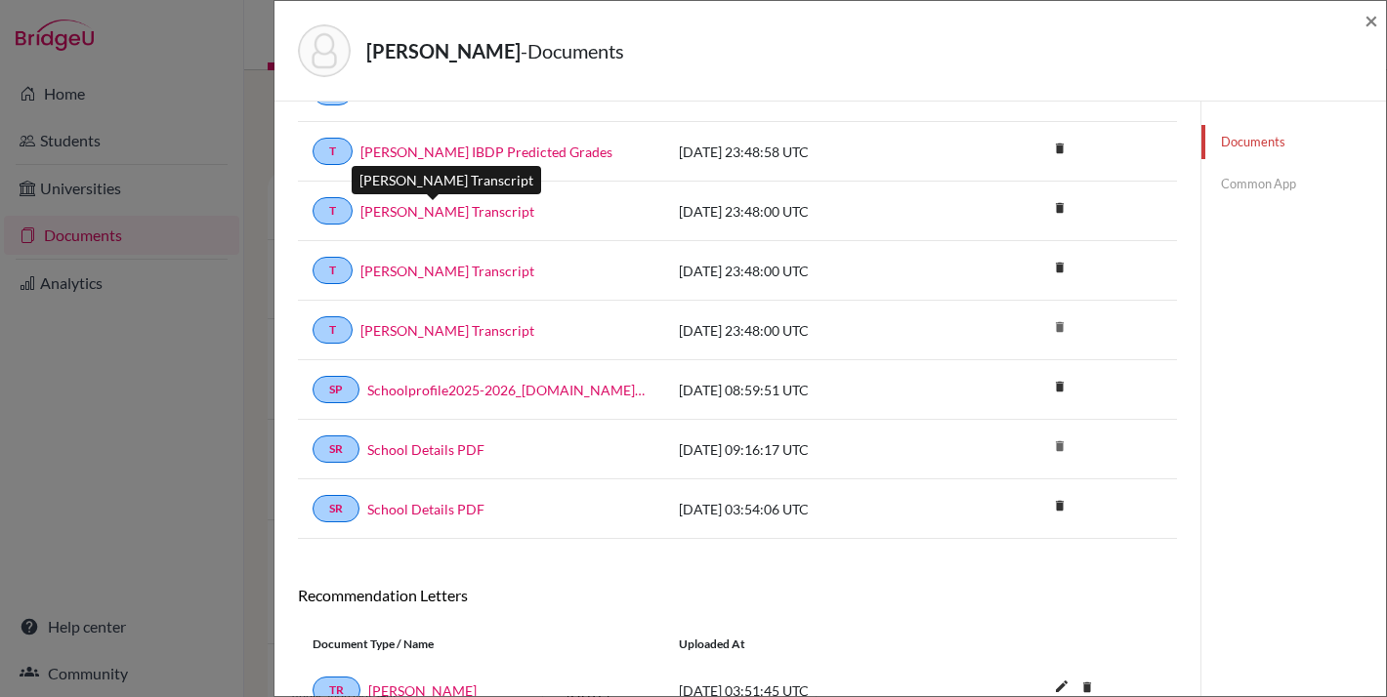
click at [431, 207] on link "[PERSON_NAME] Transcript" at bounding box center [447, 211] width 174 height 21
click at [866, 62] on div "[PERSON_NAME] - Documents" at bounding box center [823, 50] width 1051 height 53
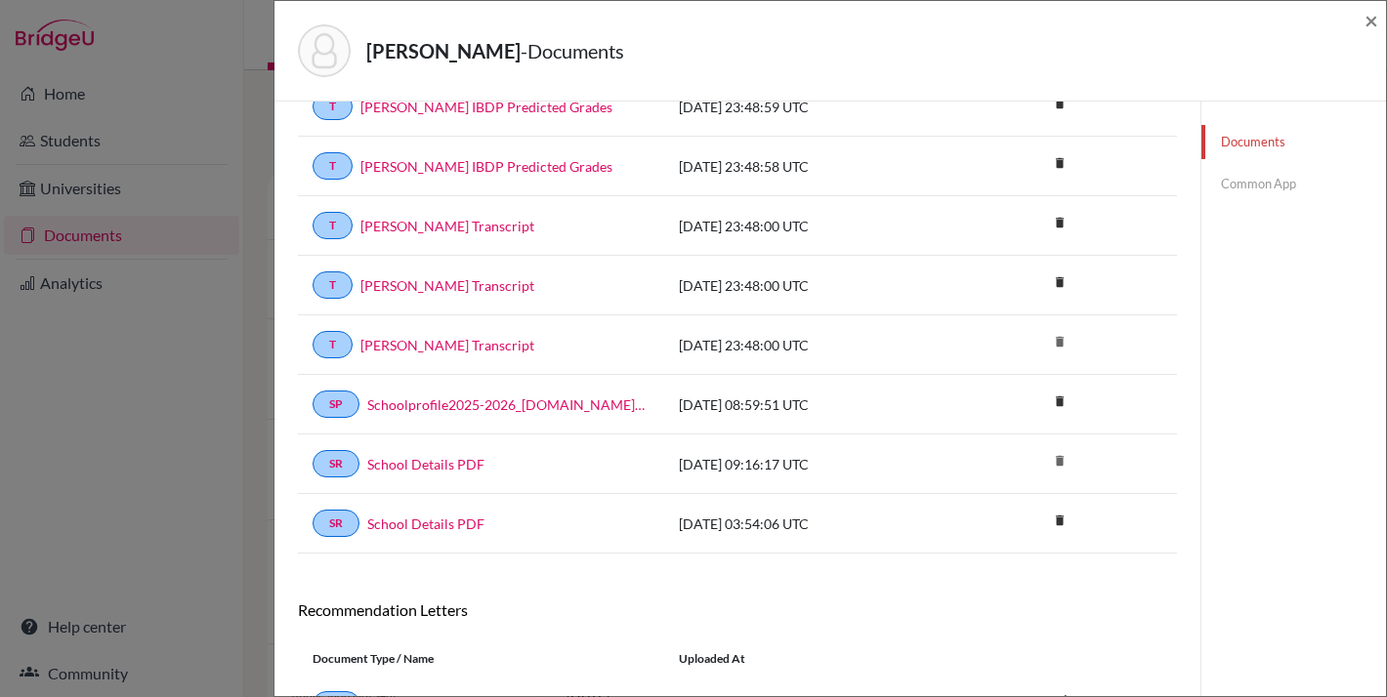
scroll to position [48, 0]
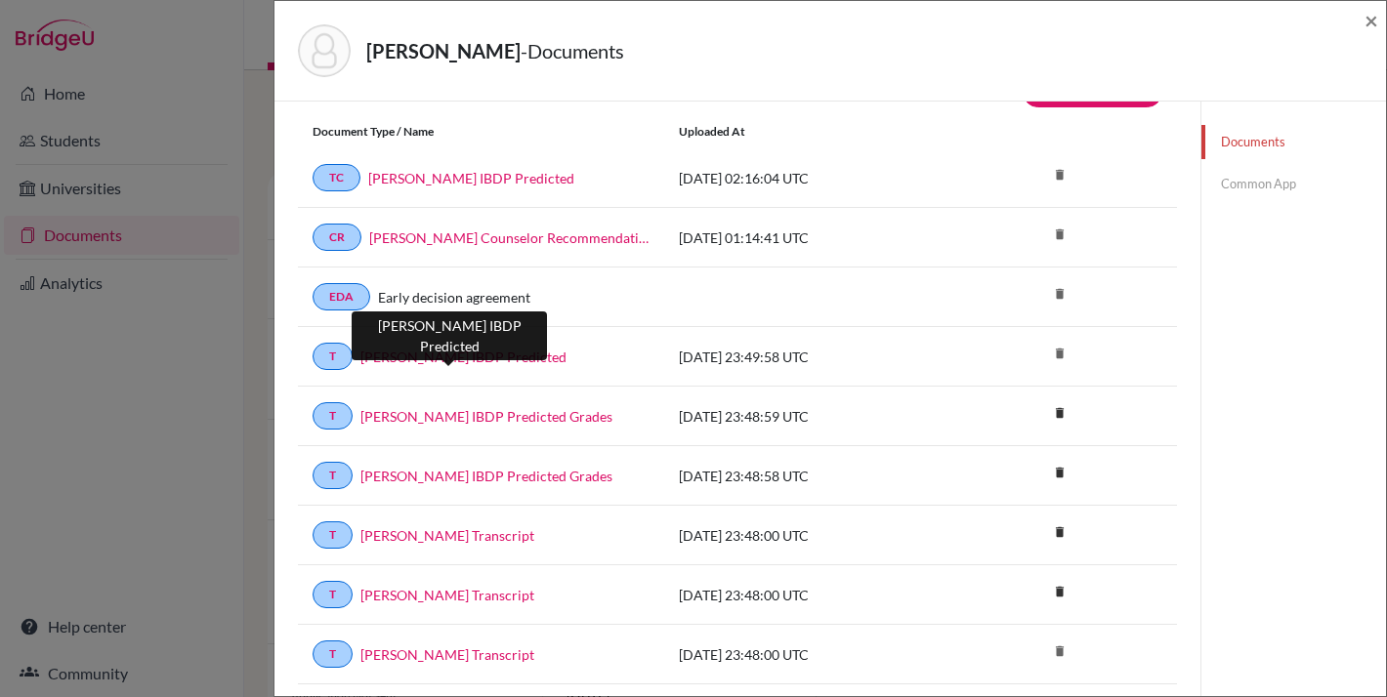
click at [533, 364] on link "[PERSON_NAME] IBDP Predicted" at bounding box center [463, 357] width 206 height 21
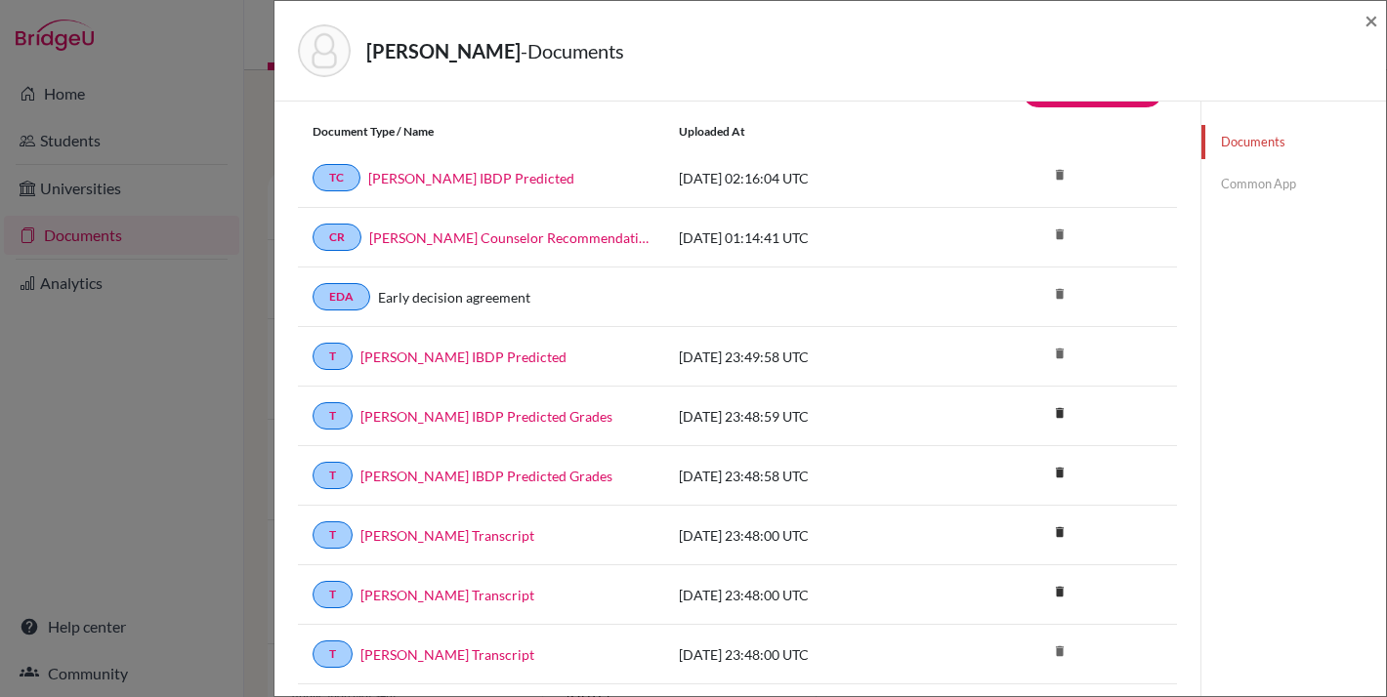
click at [864, 57] on div "[PERSON_NAME] - Documents" at bounding box center [823, 50] width 1051 height 53
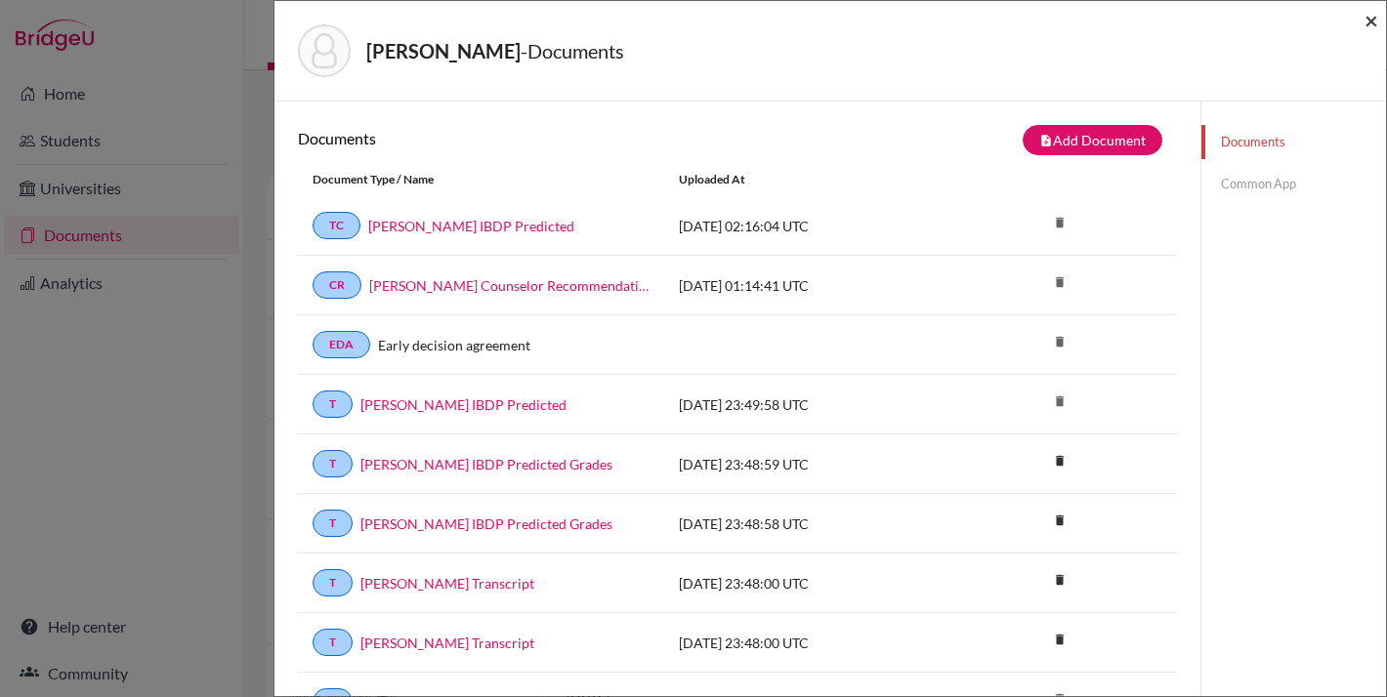
click at [1372, 20] on span "×" at bounding box center [1371, 20] width 14 height 28
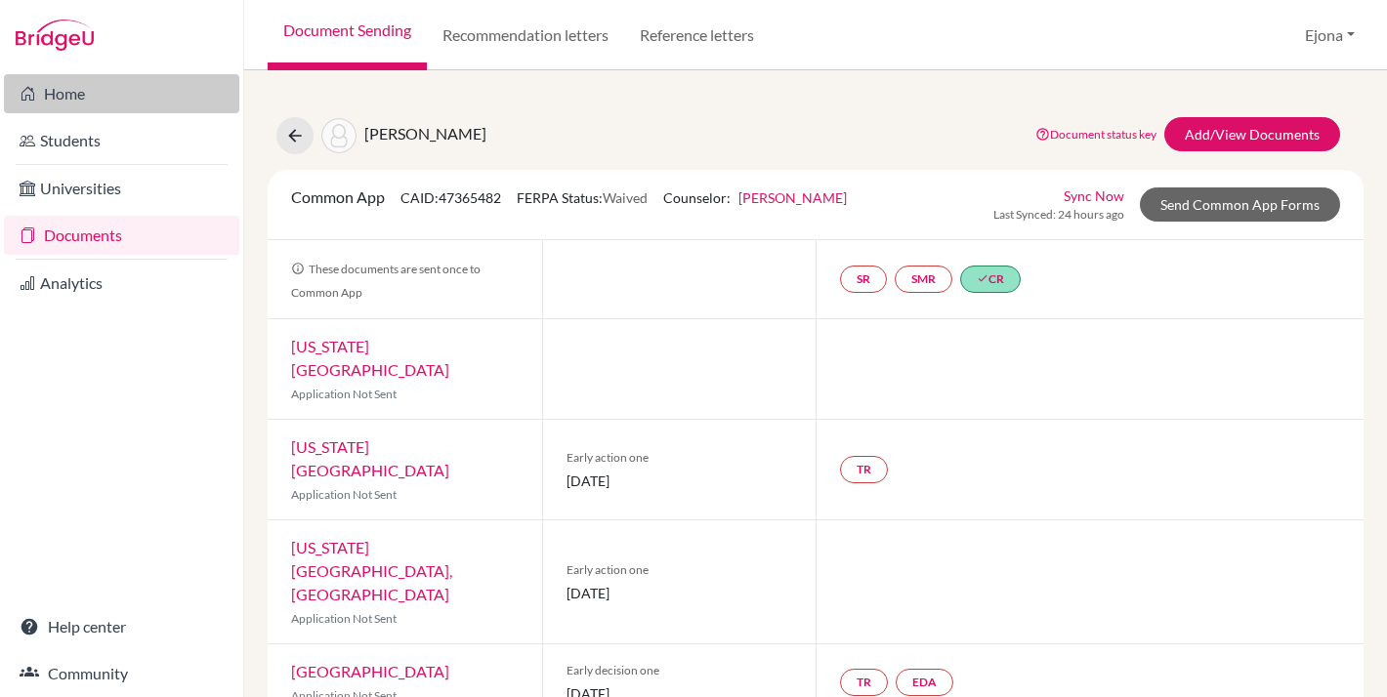
click at [74, 103] on link "Home" at bounding box center [121, 93] width 235 height 39
